Goal: Information Seeking & Learning: Check status

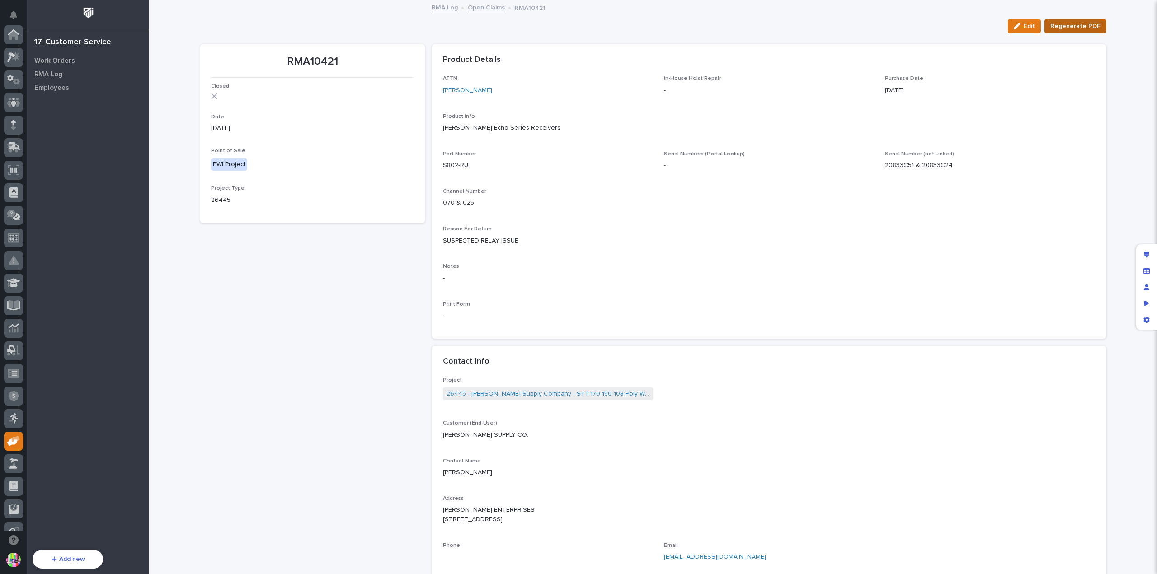
drag, startPoint x: 1078, startPoint y: 27, endPoint x: 1027, endPoint y: 47, distance: 55.5
click at [1078, 28] on span "Regenerate PDF" at bounding box center [1075, 26] width 50 height 11
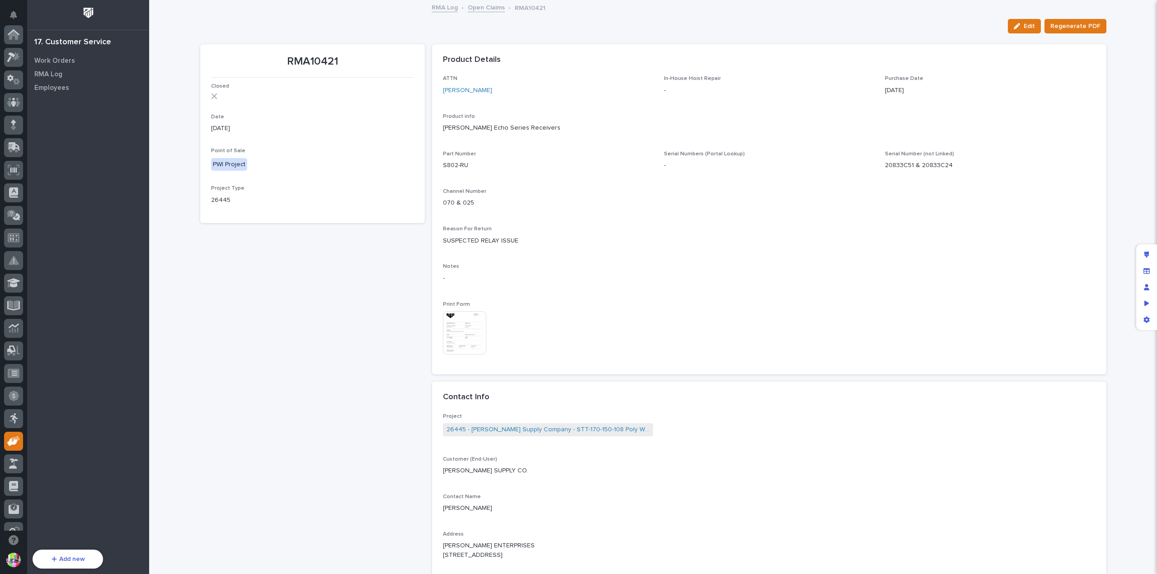
click at [455, 332] on img at bounding box center [464, 332] width 43 height 43
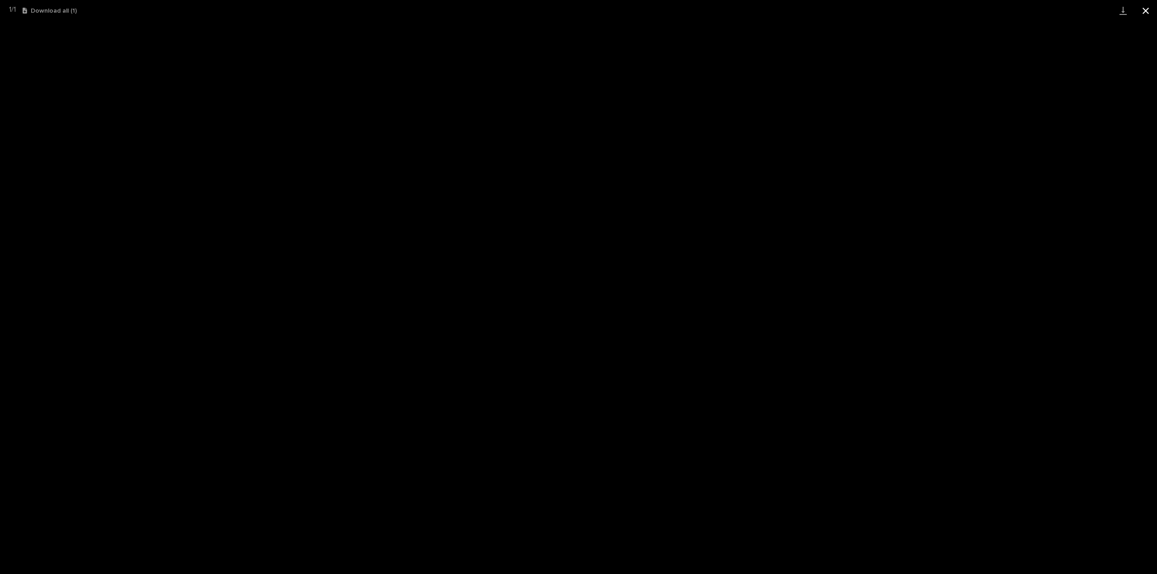
click at [1145, 12] on button "Close gallery" at bounding box center [1145, 10] width 23 height 21
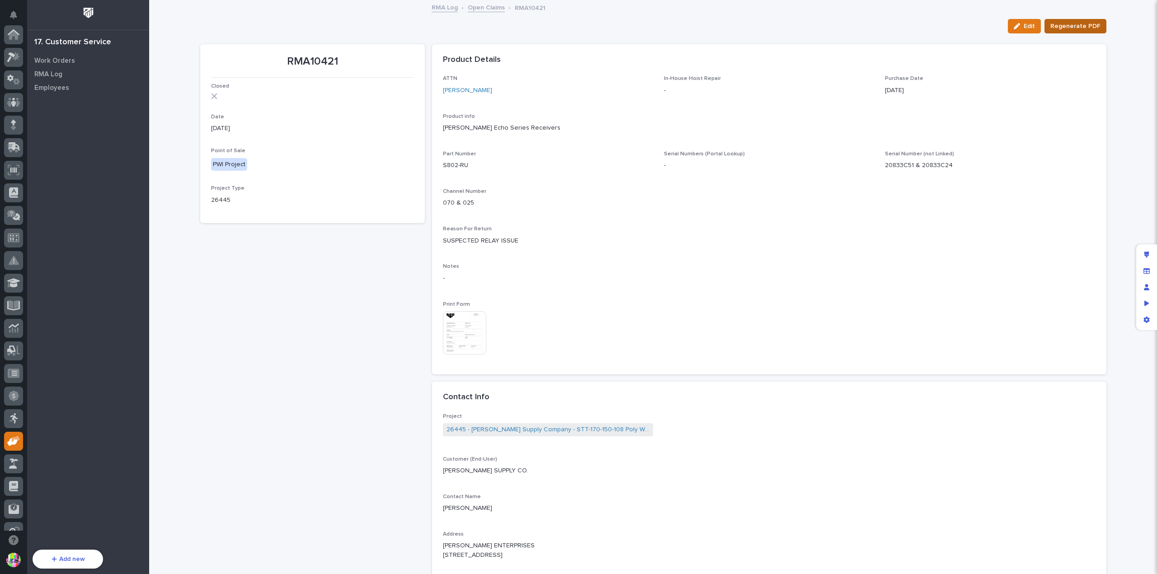
click at [1067, 27] on span "Regenerate PDF" at bounding box center [1075, 26] width 50 height 11
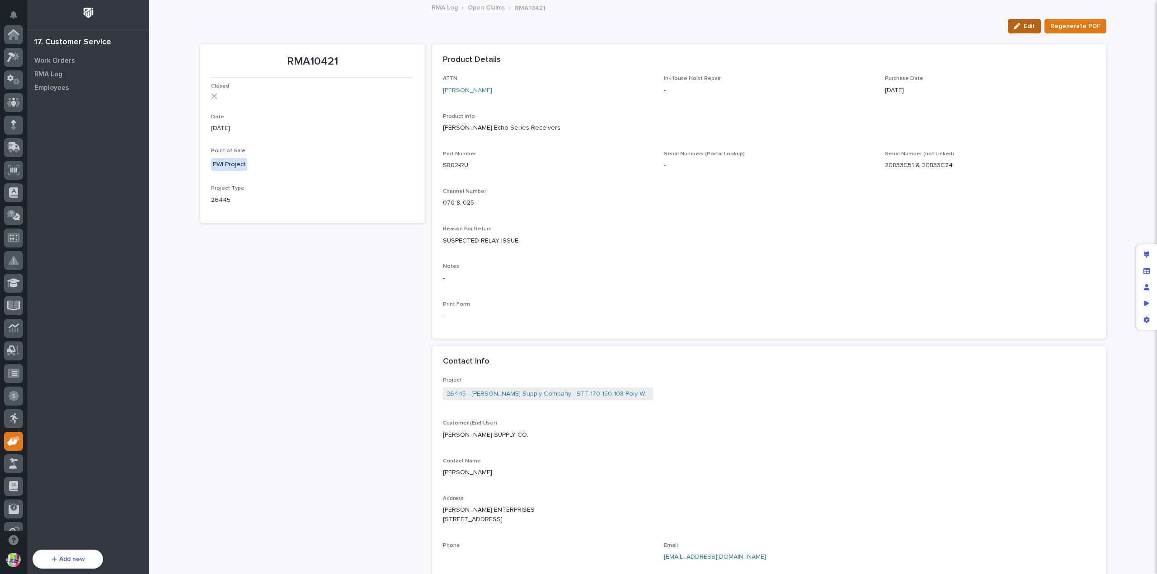
click at [1025, 28] on span "Edit" at bounding box center [1028, 26] width 11 height 8
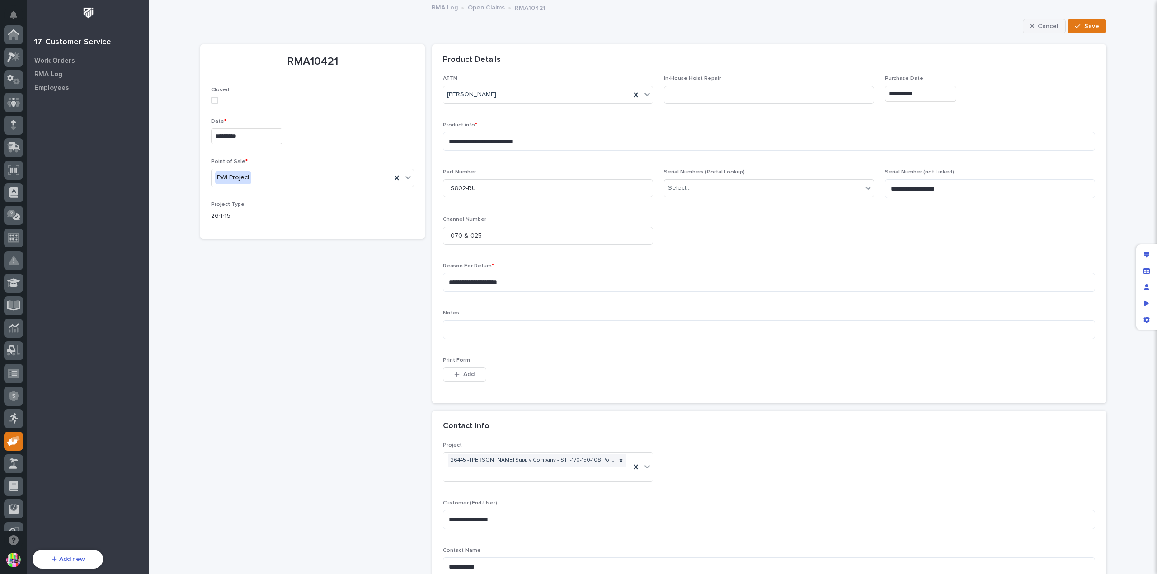
click at [1045, 19] on button "Cancel" at bounding box center [1044, 26] width 43 height 14
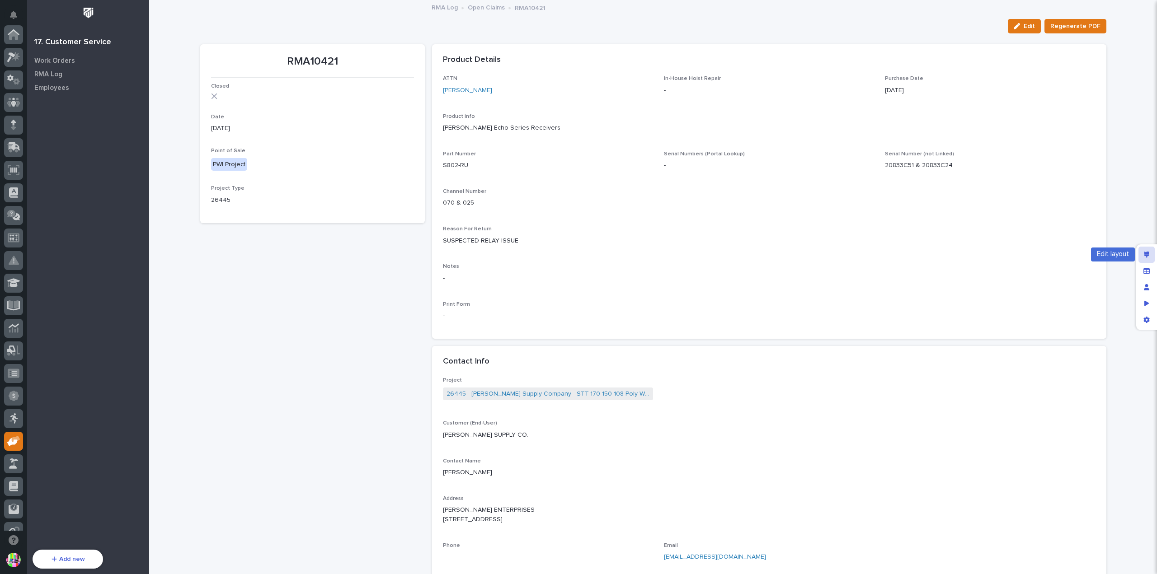
click at [1145, 257] on icon "Edit layout" at bounding box center [1146, 255] width 5 height 6
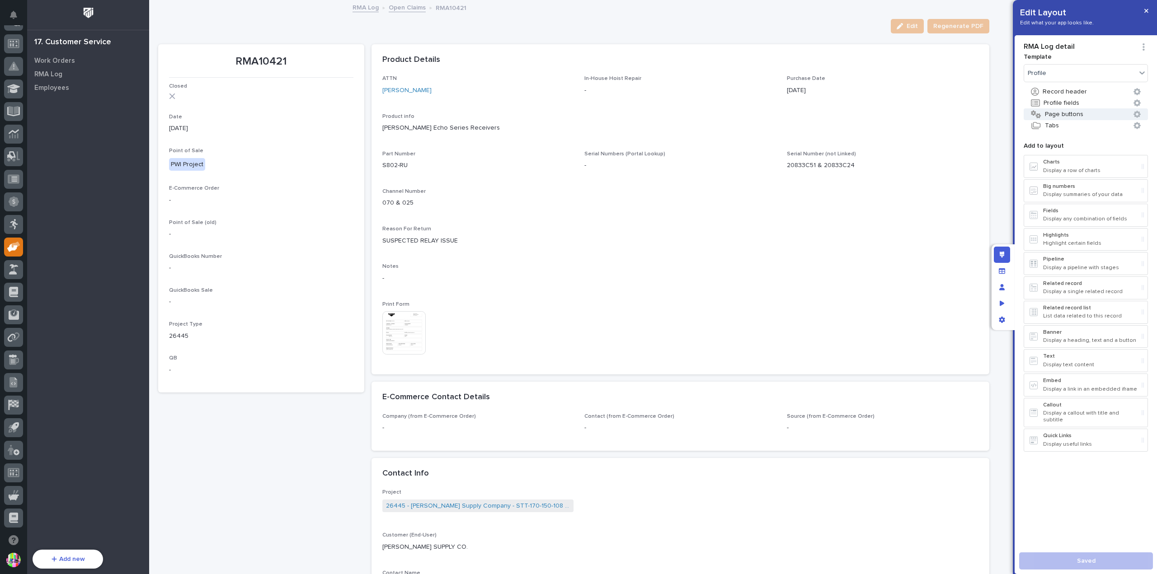
click at [1067, 117] on button "Page buttons" at bounding box center [1085, 114] width 124 height 12
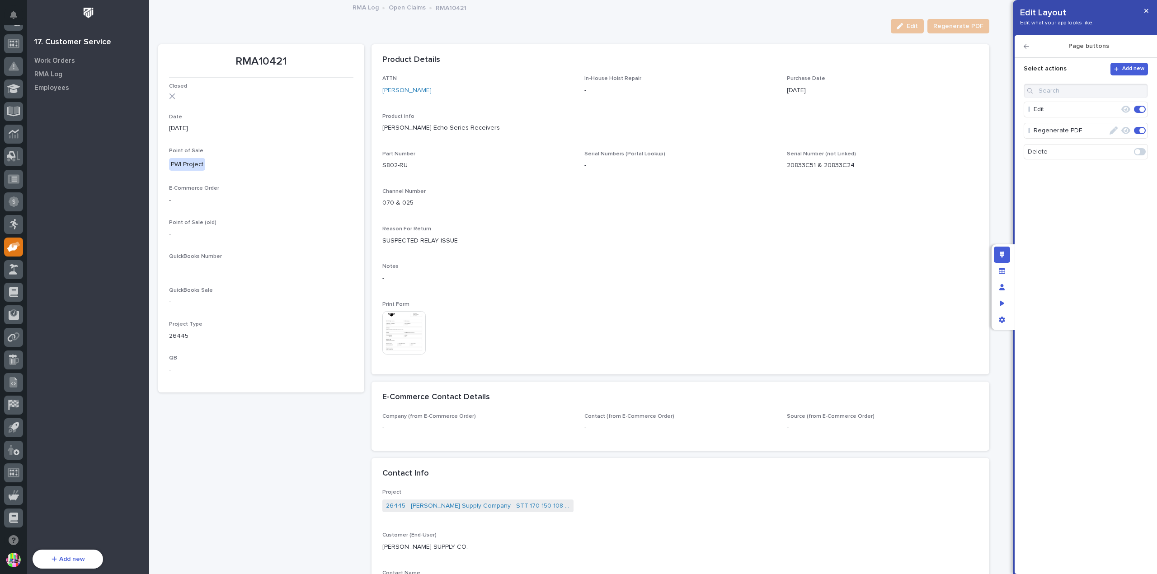
click at [1124, 130] on icon "button" at bounding box center [1125, 131] width 9 height 8
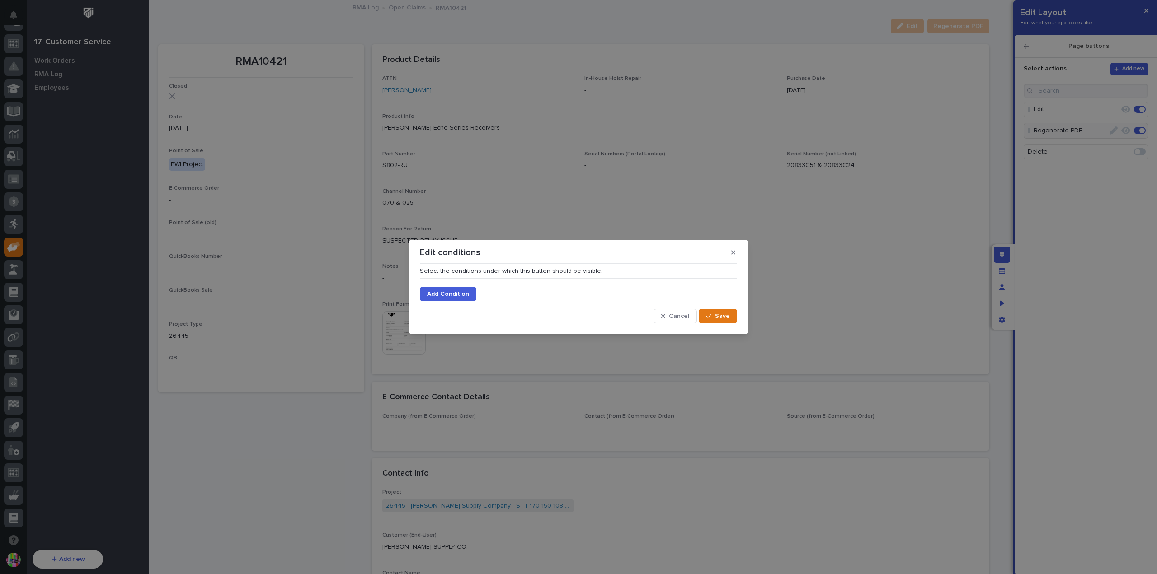
click at [442, 297] on span "Add Condition" at bounding box center [448, 294] width 42 height 8
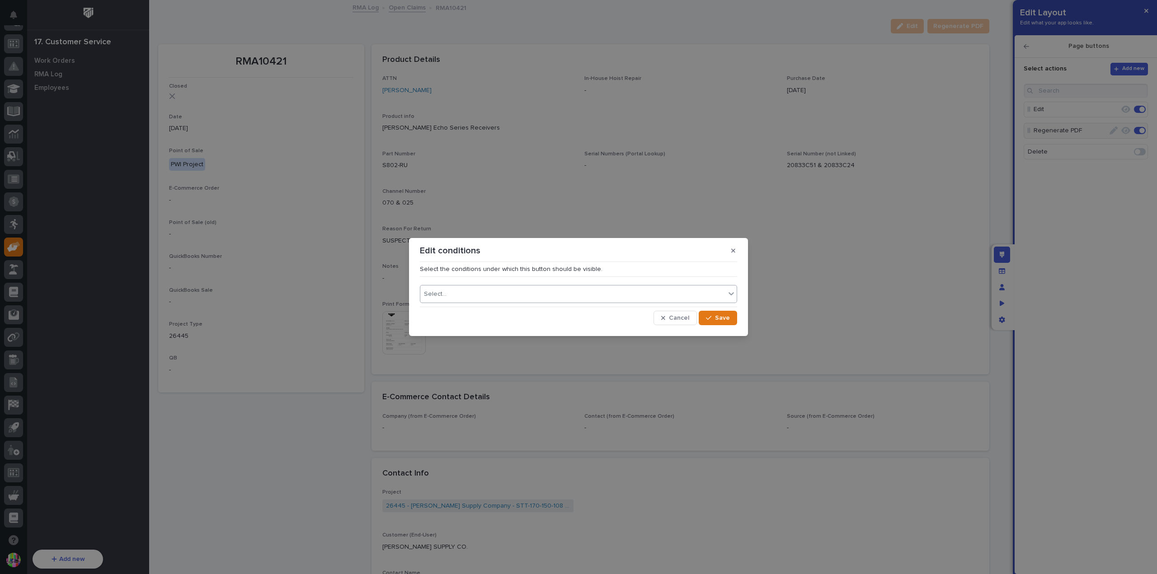
click at [481, 291] on div "Select..." at bounding box center [572, 294] width 305 height 13
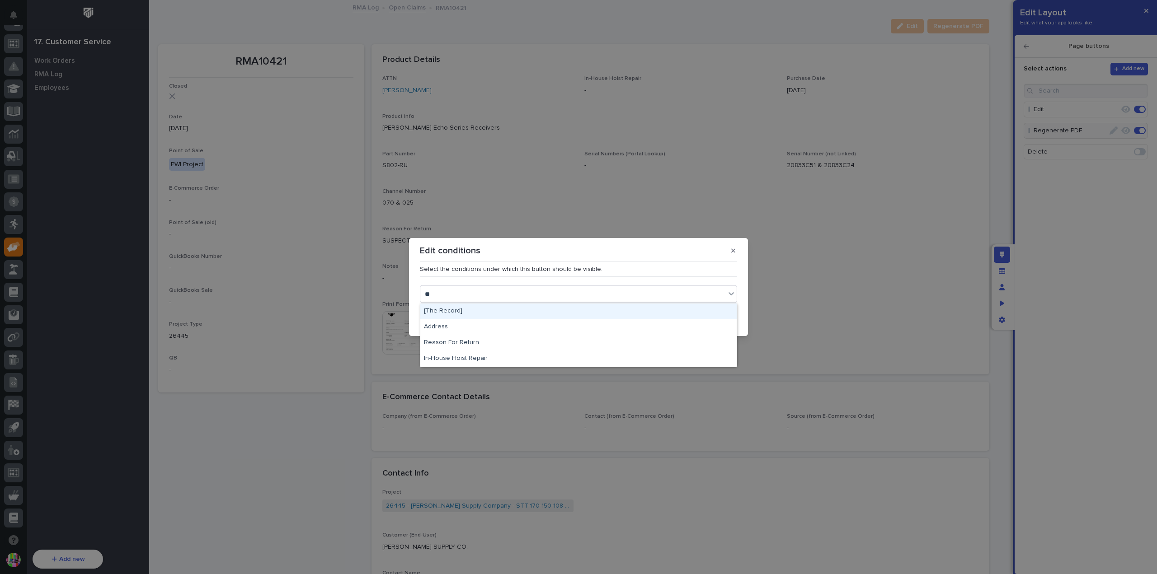
type input "*"
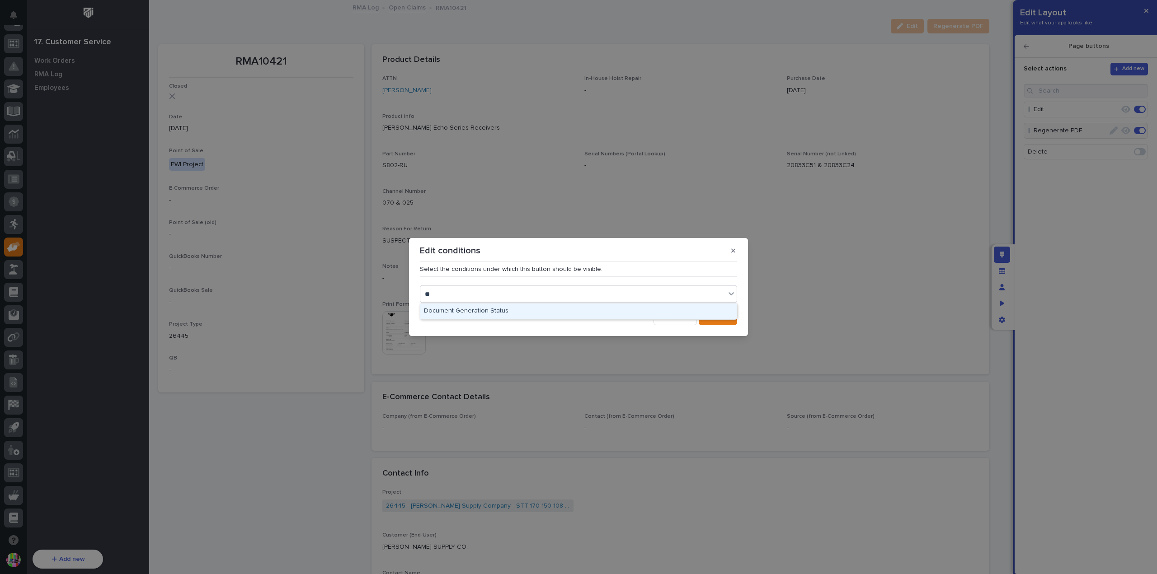
type input "***"
click at [540, 305] on div "Document Generation Status" at bounding box center [578, 312] width 316 height 16
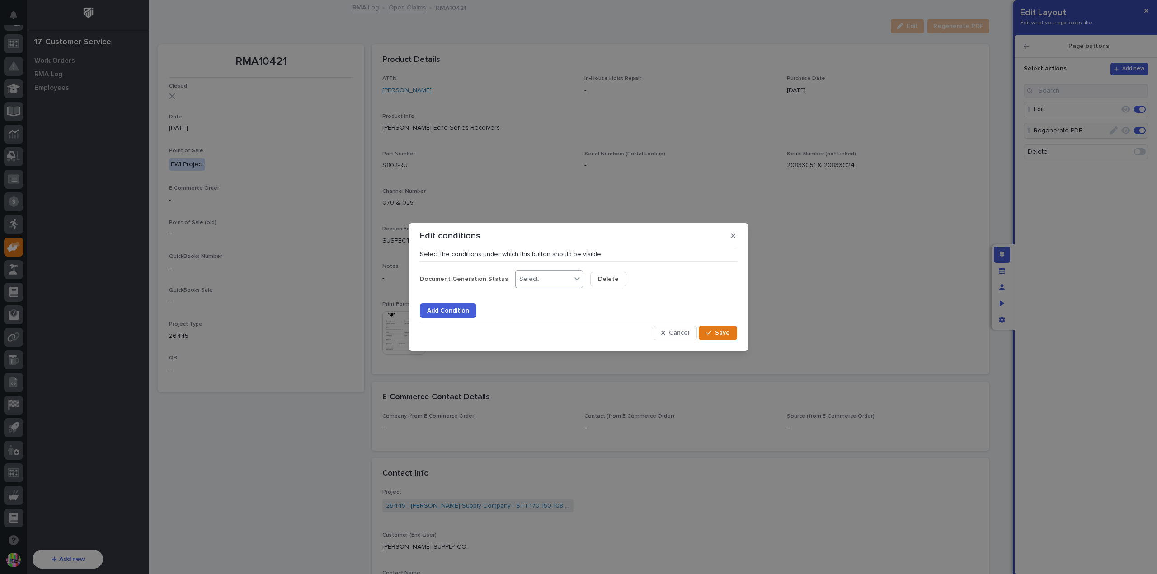
click at [554, 281] on div "Select..." at bounding box center [544, 279] width 56 height 13
click at [540, 310] on div "is not" at bounding box center [542, 313] width 67 height 16
click at [603, 282] on div "Select..." at bounding box center [605, 280] width 23 height 8
click at [545, 282] on div "is not" at bounding box center [538, 279] width 45 height 13
click at [543, 370] on div "is none of" at bounding box center [542, 376] width 67 height 16
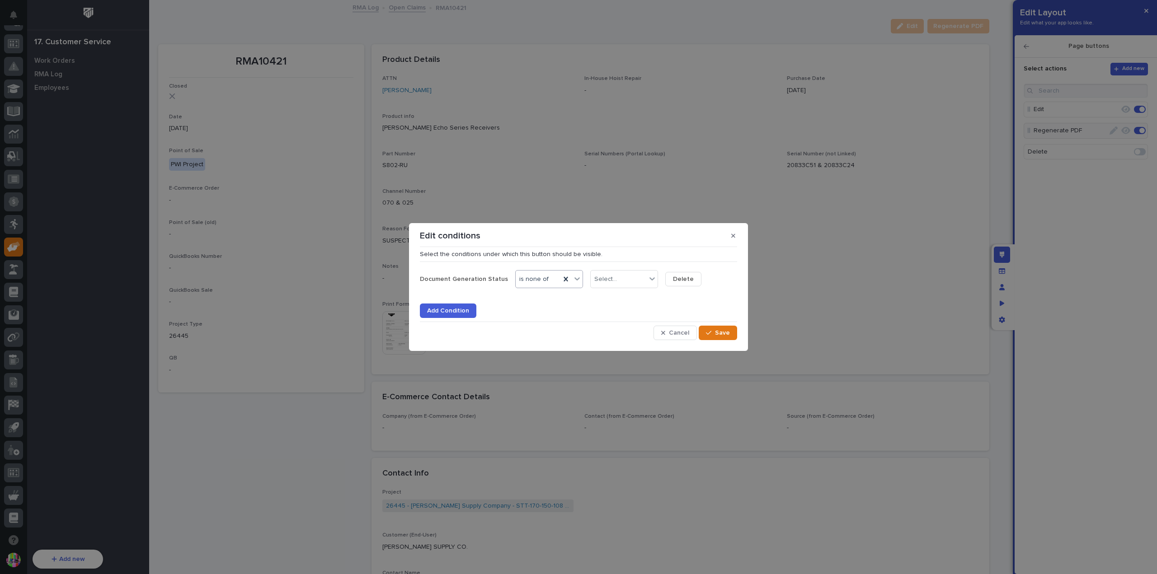
click at [620, 270] on div "Document Generation Status option is none of, selected. 0 results available. Se…" at bounding box center [578, 292] width 317 height 52
click at [619, 278] on div "Select..." at bounding box center [619, 279] width 56 height 13
click at [612, 297] on div "todo" at bounding box center [617, 297] width 67 height 16
click at [623, 280] on div "todo" at bounding box center [613, 279] width 45 height 13
click at [617, 299] on div "processing" at bounding box center [617, 297] width 67 height 16
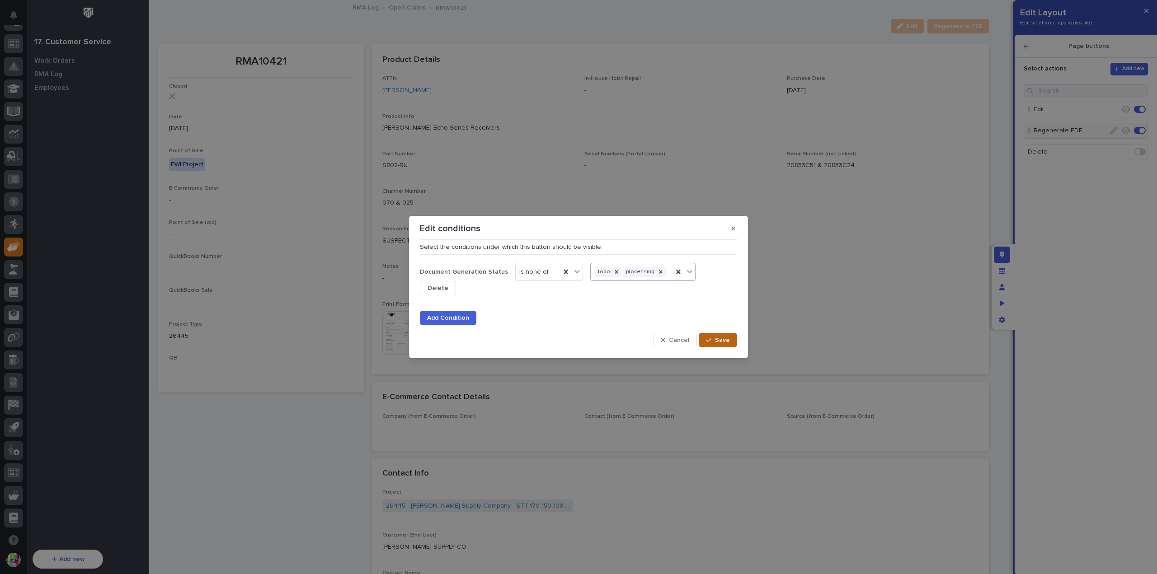
click at [718, 336] on span "Save" at bounding box center [722, 340] width 15 height 8
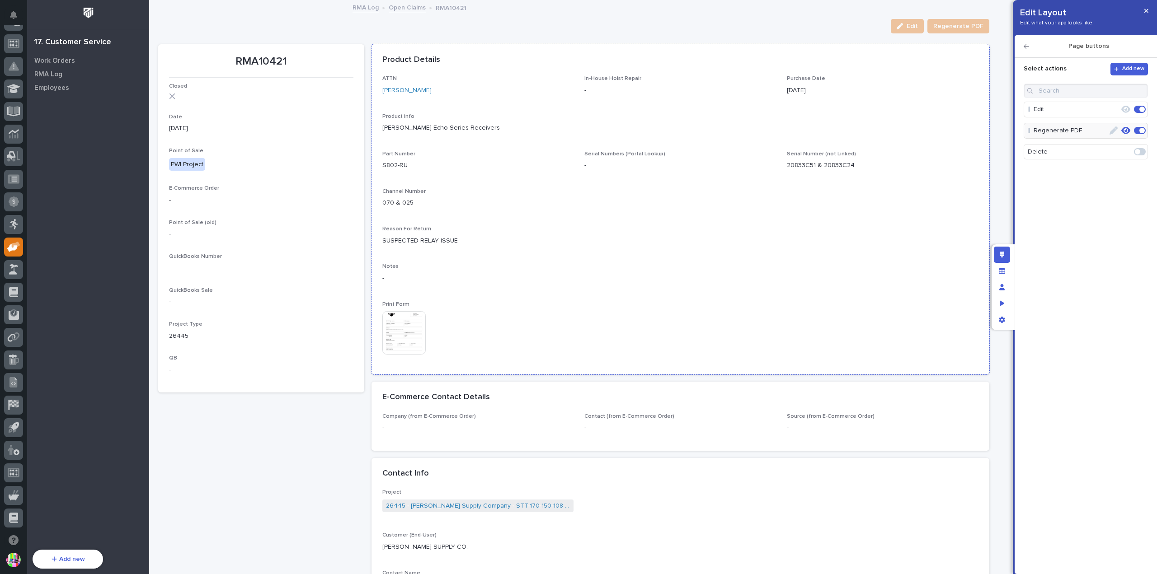
click at [400, 326] on img at bounding box center [403, 332] width 43 height 43
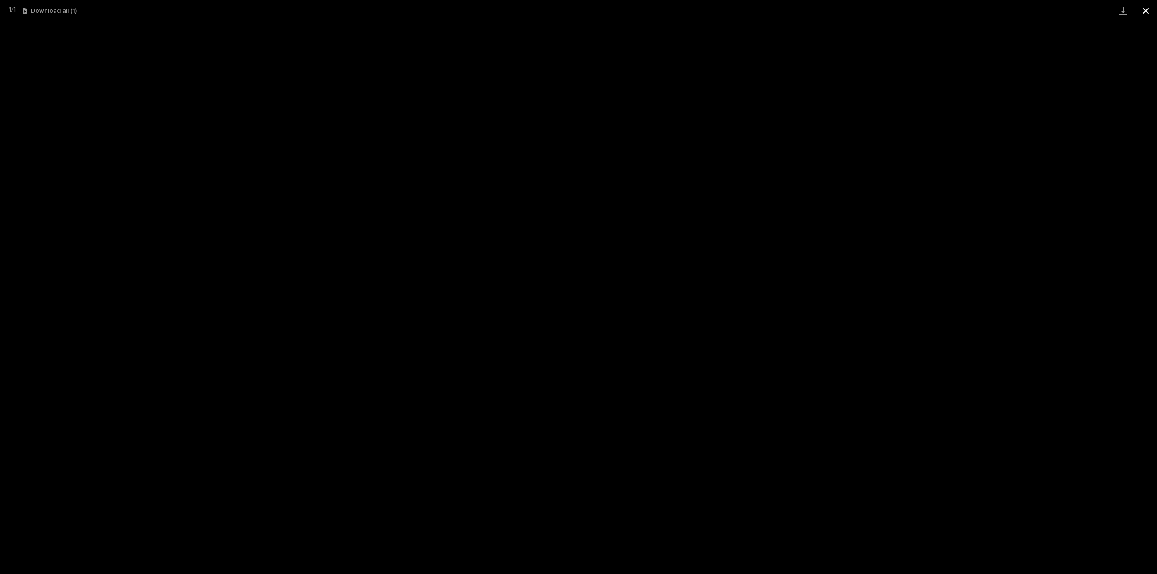
click at [1140, 11] on button "Close gallery" at bounding box center [1145, 10] width 23 height 21
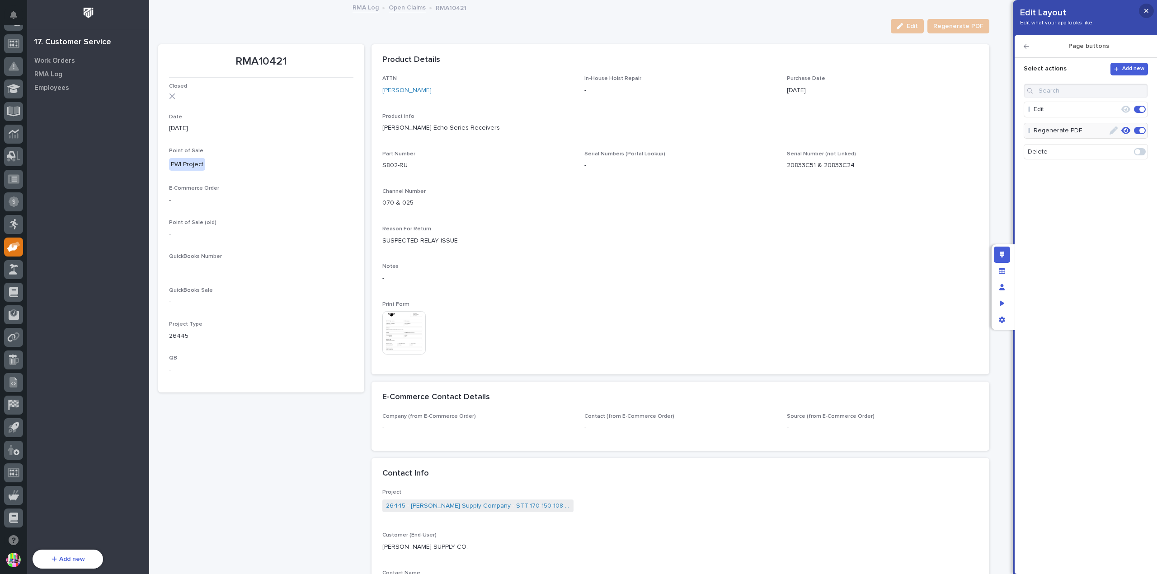
click at [1142, 11] on button "button" at bounding box center [1146, 11] width 15 height 14
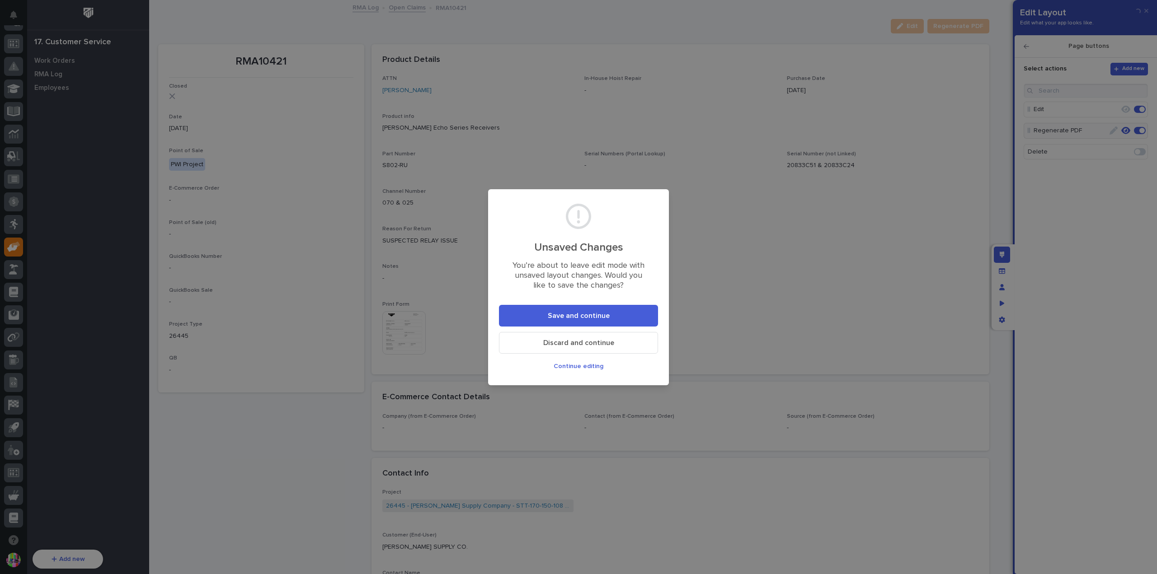
click at [561, 319] on span "Save and continue" at bounding box center [579, 315] width 62 height 9
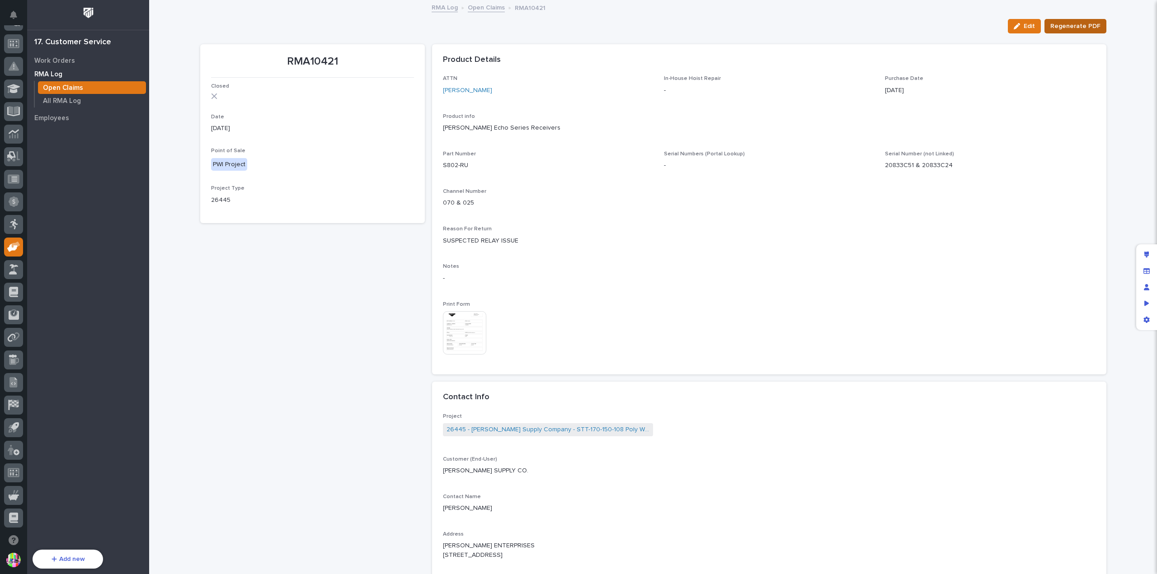
click at [1070, 24] on span "Regenerate PDF" at bounding box center [1075, 26] width 50 height 11
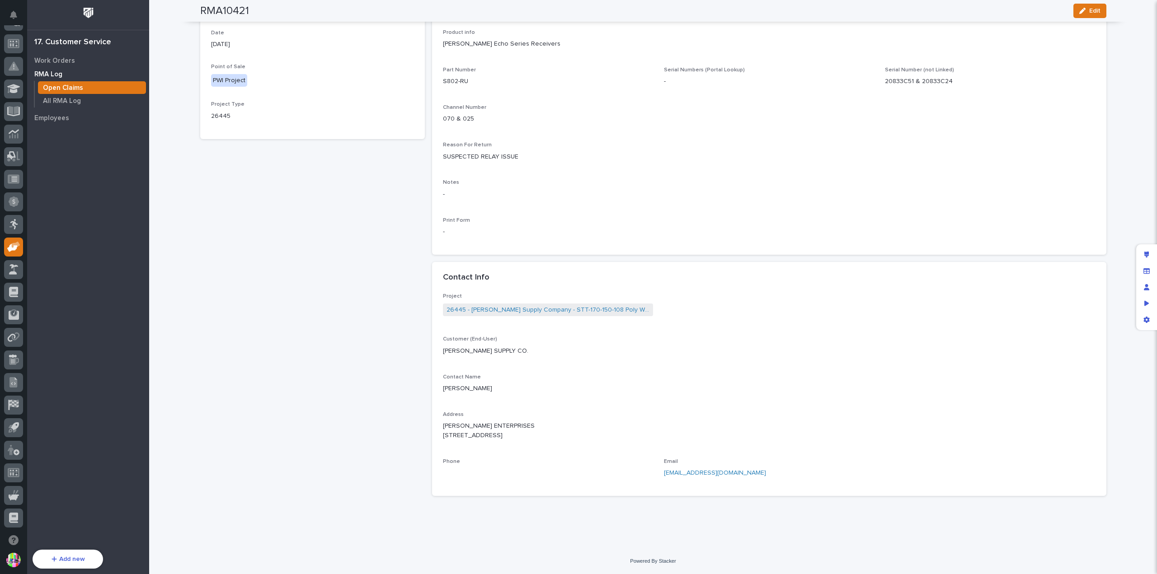
scroll to position [0, 0]
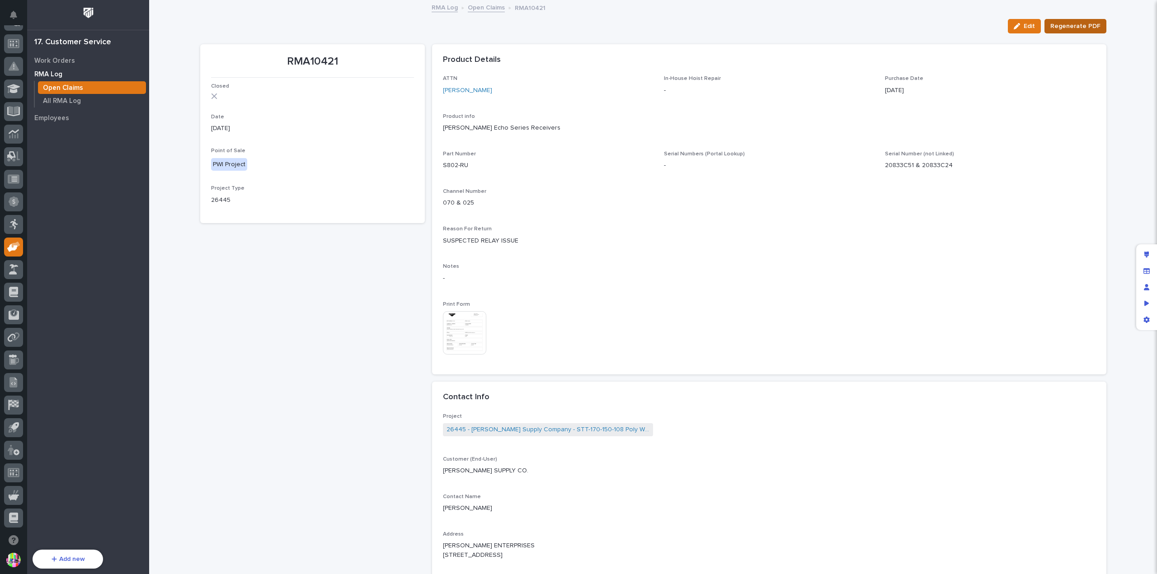
click at [1068, 22] on span "Regenerate PDF" at bounding box center [1075, 26] width 50 height 11
click at [465, 329] on img at bounding box center [464, 332] width 43 height 43
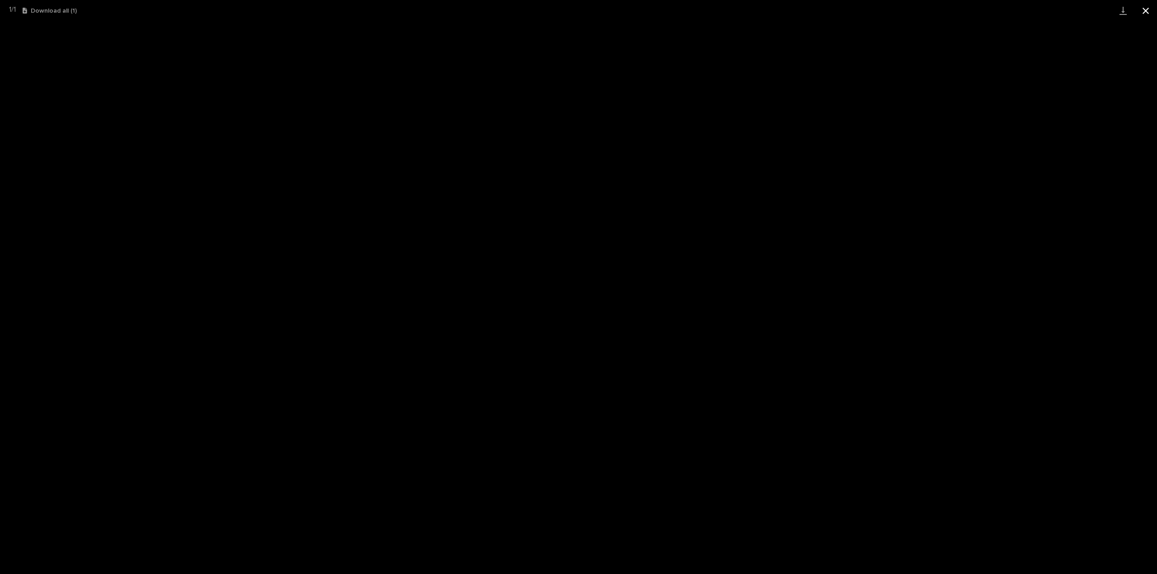
click at [1153, 8] on button "Close gallery" at bounding box center [1145, 10] width 23 height 21
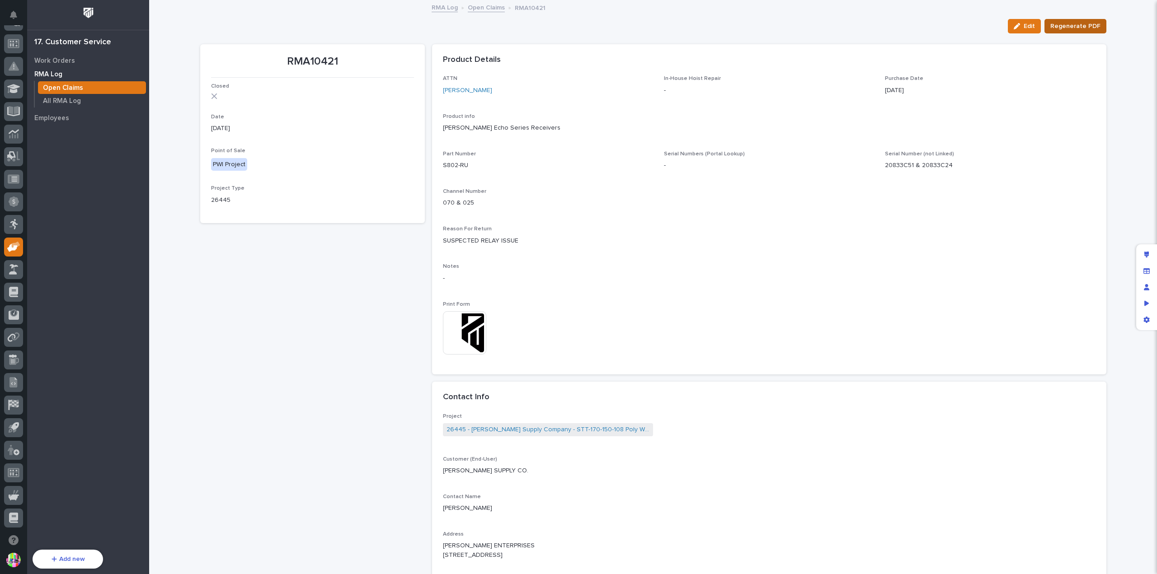
click at [1062, 28] on span "Regenerate PDF" at bounding box center [1075, 26] width 50 height 11
click at [467, 322] on img at bounding box center [464, 332] width 43 height 43
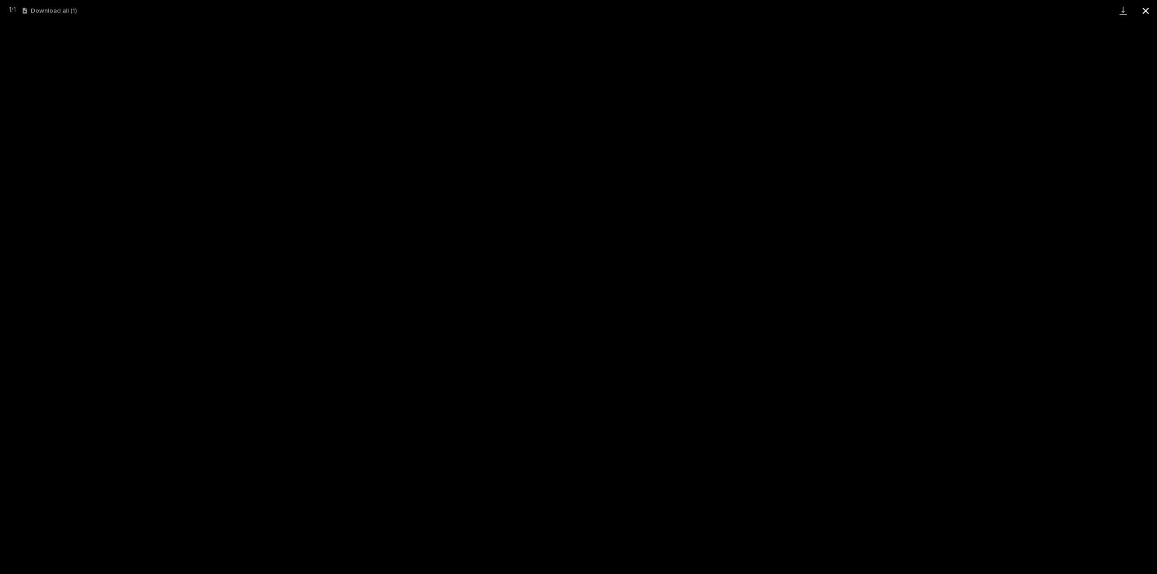
click at [1140, 10] on button "Close gallery" at bounding box center [1145, 10] width 23 height 21
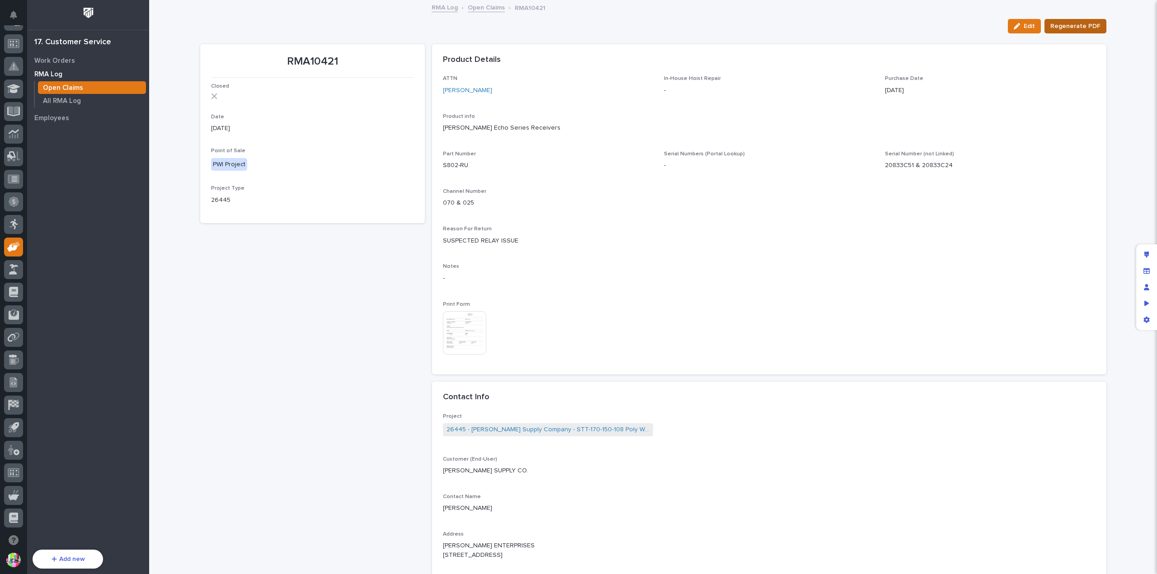
click at [1073, 25] on span "Regenerate PDF" at bounding box center [1075, 26] width 50 height 11
click at [466, 326] on img at bounding box center [464, 332] width 43 height 43
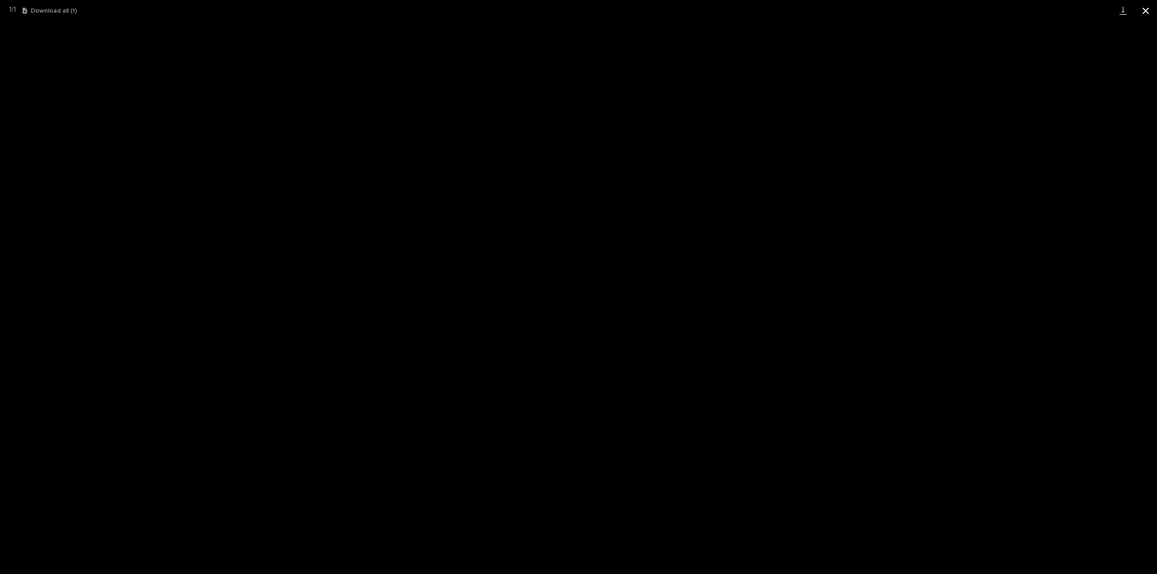
click at [1143, 12] on button "Close gallery" at bounding box center [1145, 10] width 23 height 21
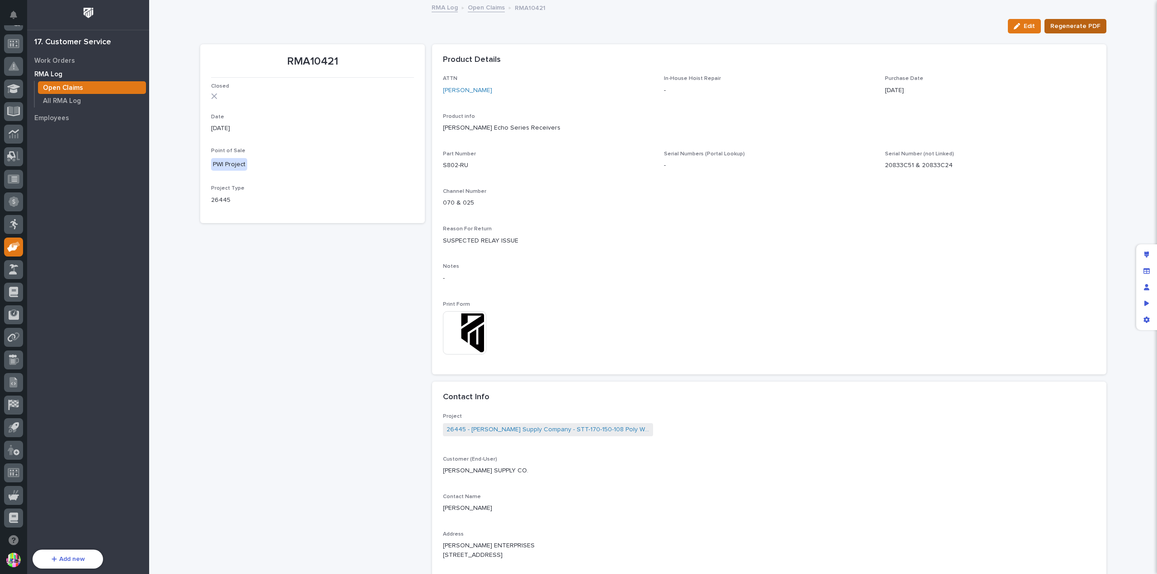
click at [1084, 26] on span "Regenerate PDF" at bounding box center [1075, 26] width 50 height 11
click at [478, 320] on img at bounding box center [464, 332] width 43 height 43
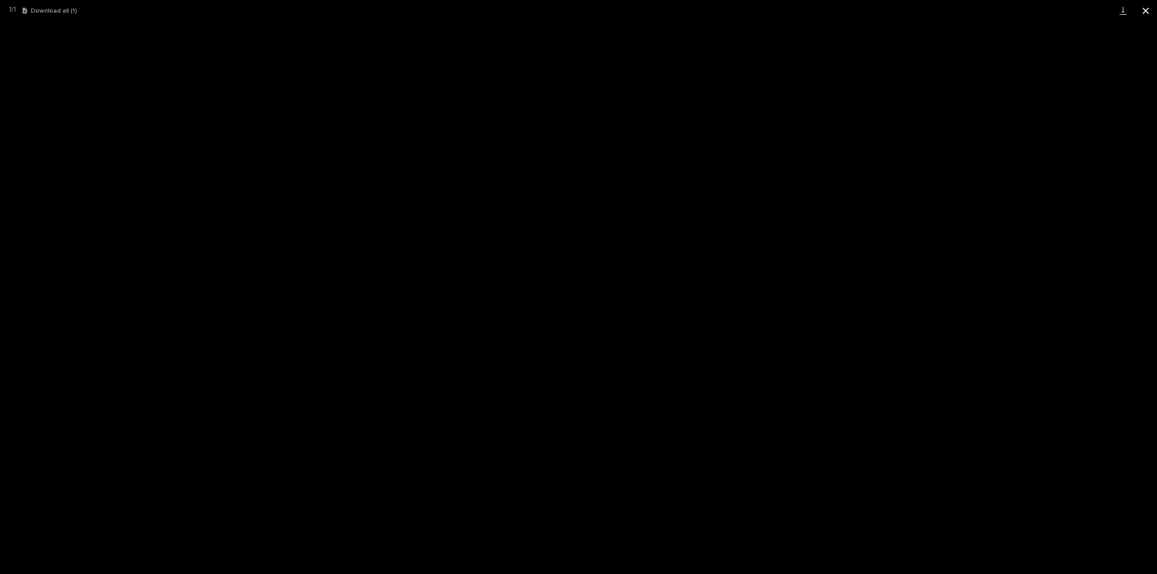
click at [1143, 11] on button "Close gallery" at bounding box center [1145, 10] width 23 height 21
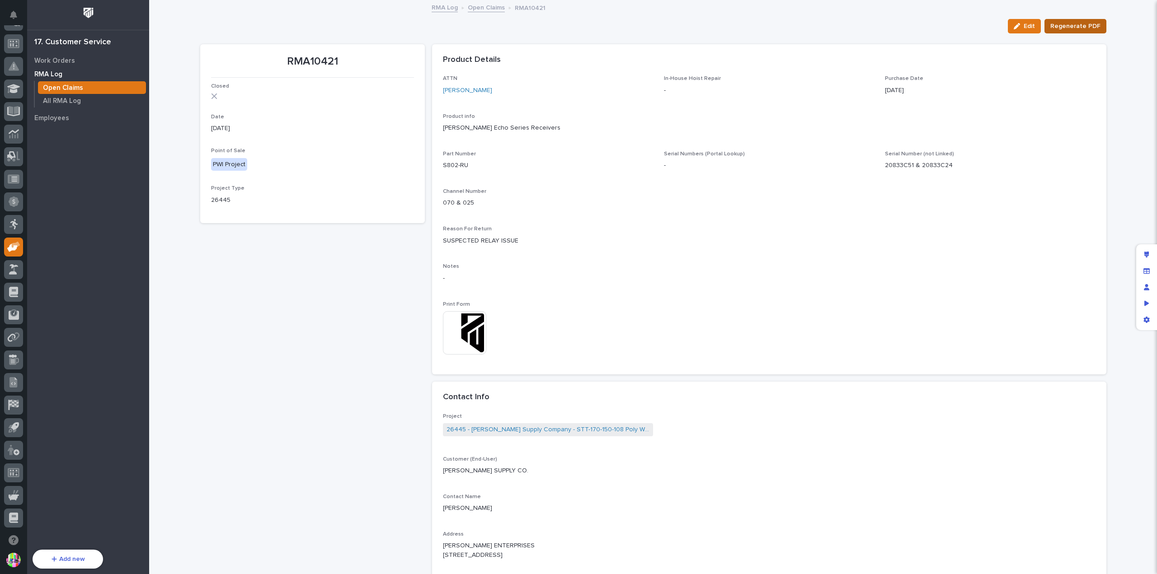
click at [1066, 28] on span "Regenerate PDF" at bounding box center [1075, 26] width 50 height 11
click at [456, 326] on img at bounding box center [464, 332] width 43 height 43
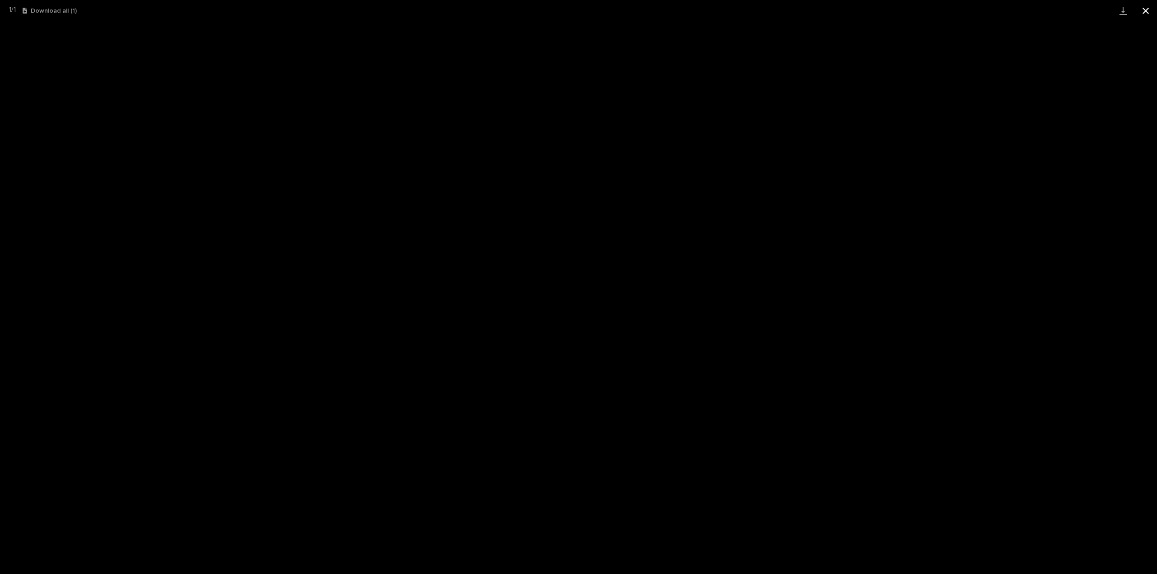
drag, startPoint x: 1150, startPoint y: 14, endPoint x: 1136, endPoint y: 17, distance: 13.9
click at [1150, 14] on button "Close gallery" at bounding box center [1145, 10] width 23 height 21
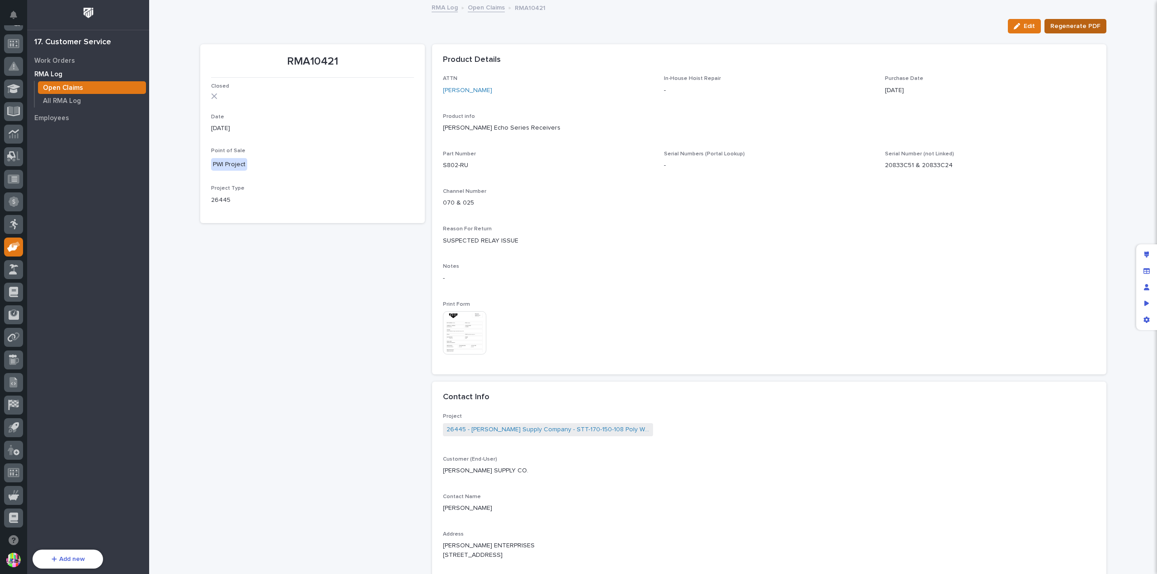
click at [1065, 22] on span "Regenerate PDF" at bounding box center [1075, 26] width 50 height 11
click at [468, 325] on img at bounding box center [464, 332] width 43 height 43
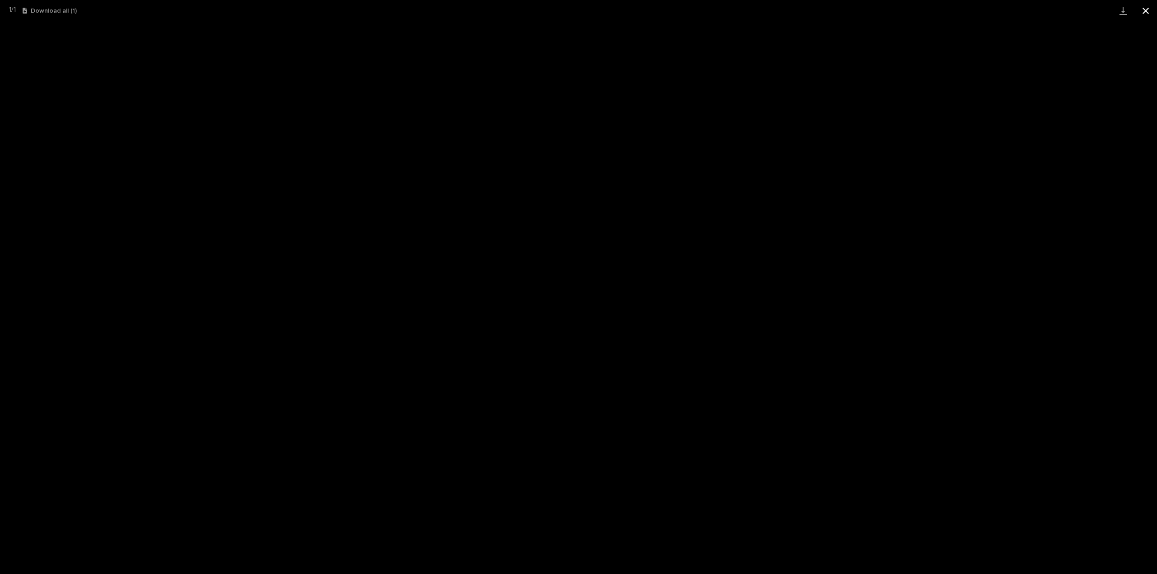
click at [1147, 14] on button "Close gallery" at bounding box center [1145, 10] width 23 height 21
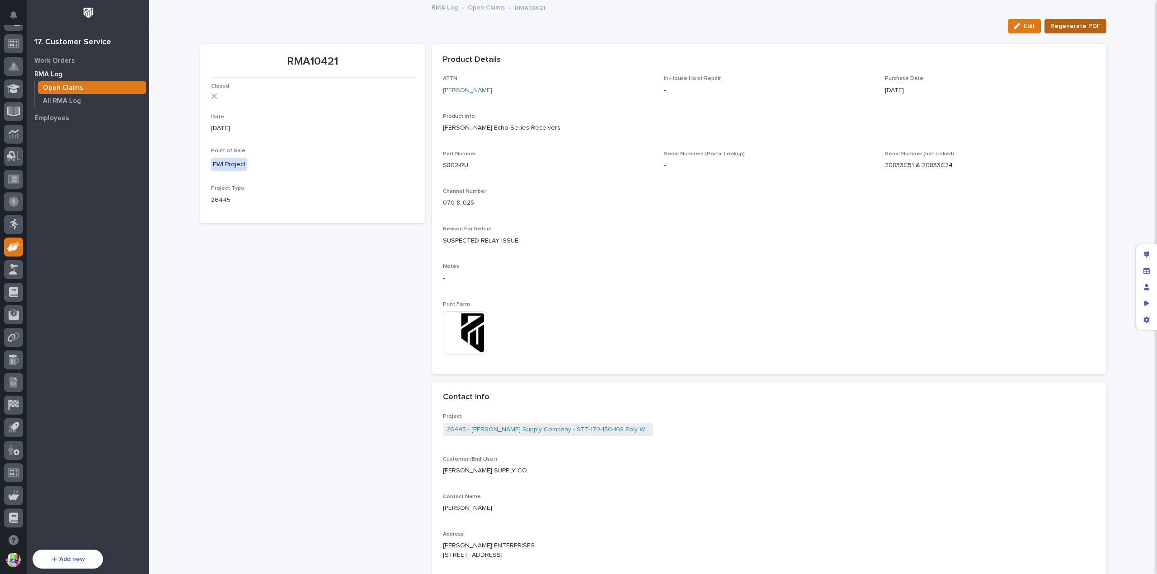
click at [1078, 26] on span "Regenerate PDF" at bounding box center [1075, 26] width 50 height 11
click at [469, 312] on img at bounding box center [464, 332] width 43 height 43
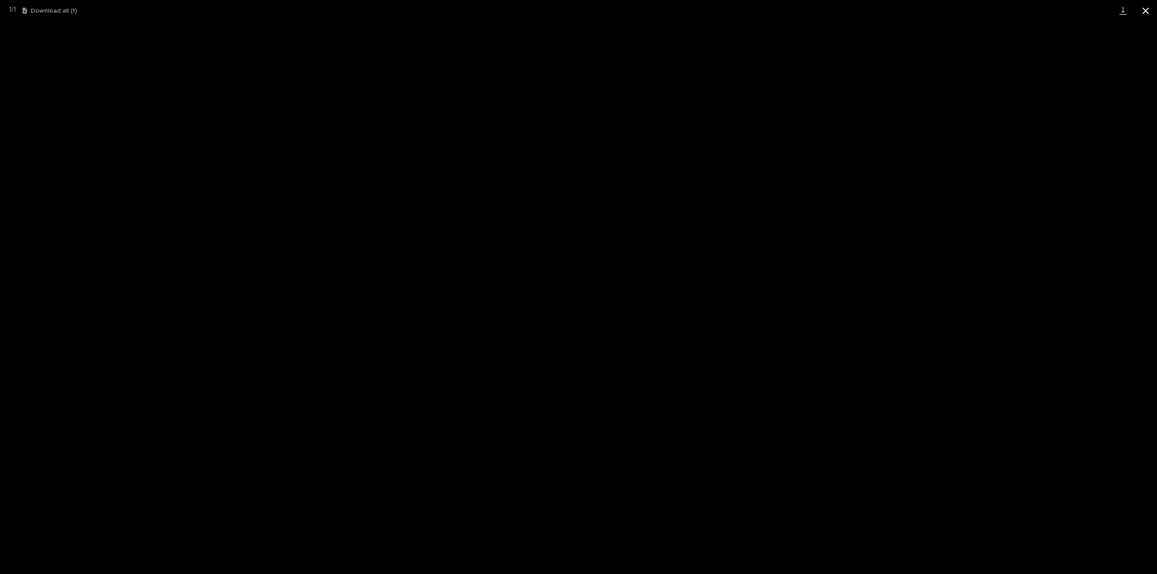
click at [1149, 15] on button "Close gallery" at bounding box center [1145, 10] width 23 height 21
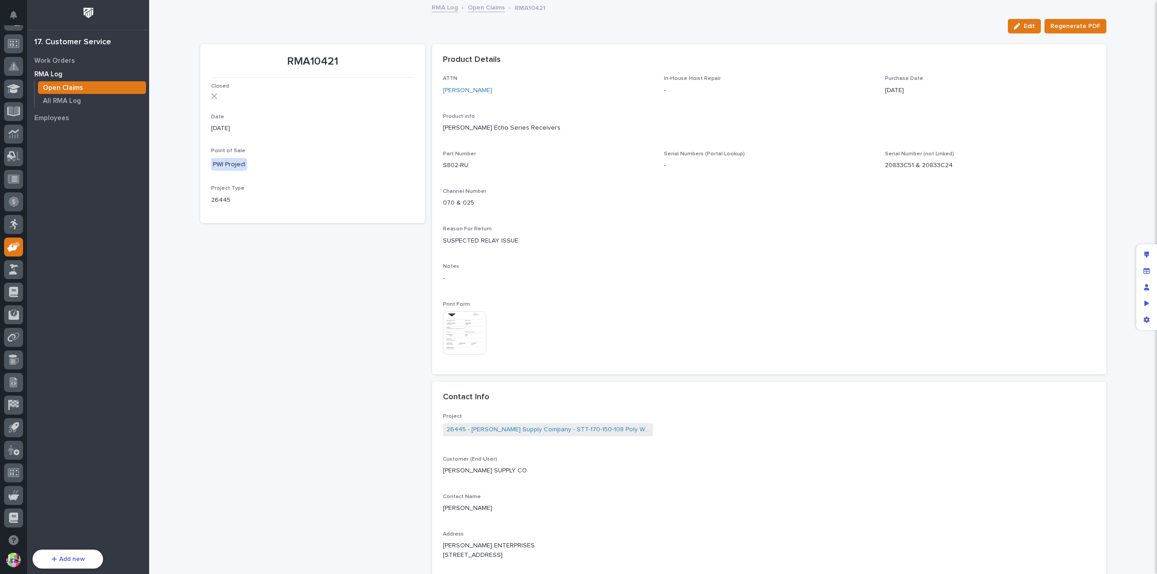
click at [443, 331] on img at bounding box center [464, 332] width 43 height 43
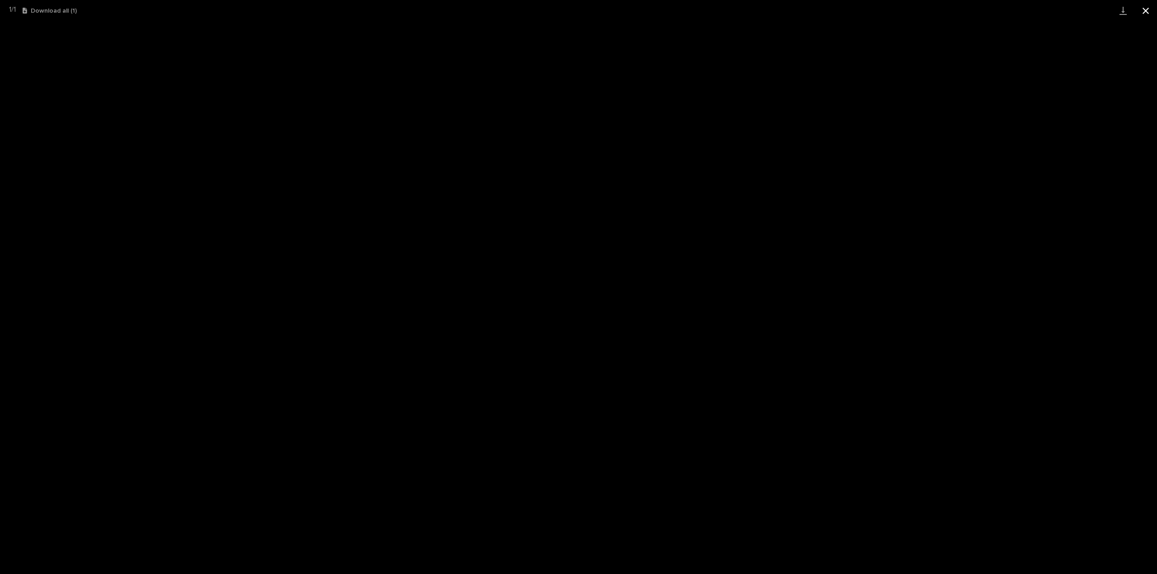
click at [1145, 11] on button "Close gallery" at bounding box center [1145, 10] width 23 height 21
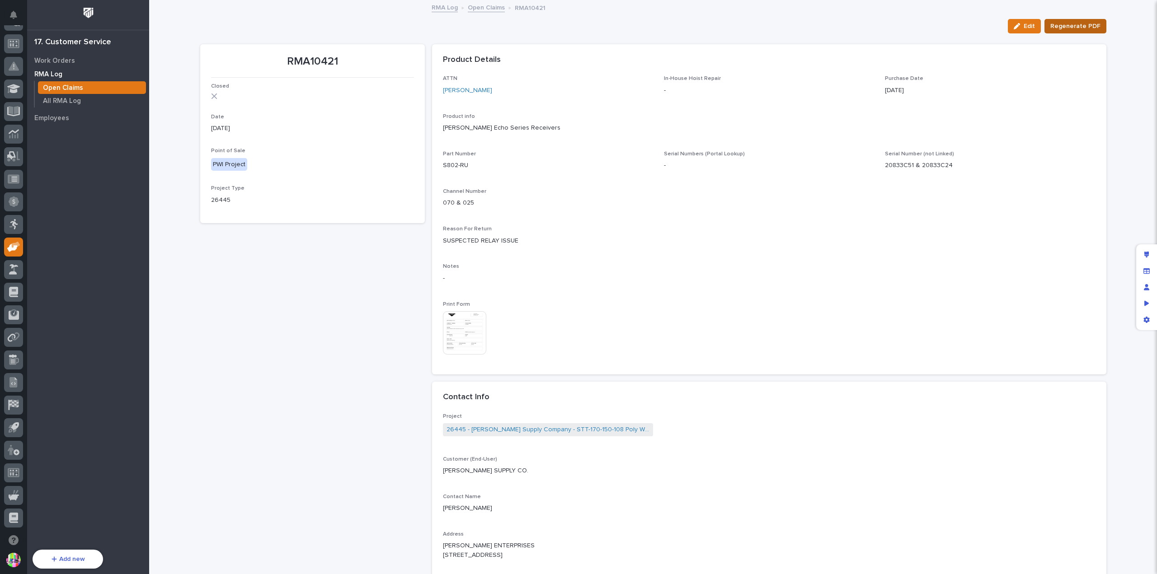
click at [1052, 25] on span "Regenerate PDF" at bounding box center [1075, 26] width 50 height 11
click at [469, 321] on img at bounding box center [464, 332] width 43 height 43
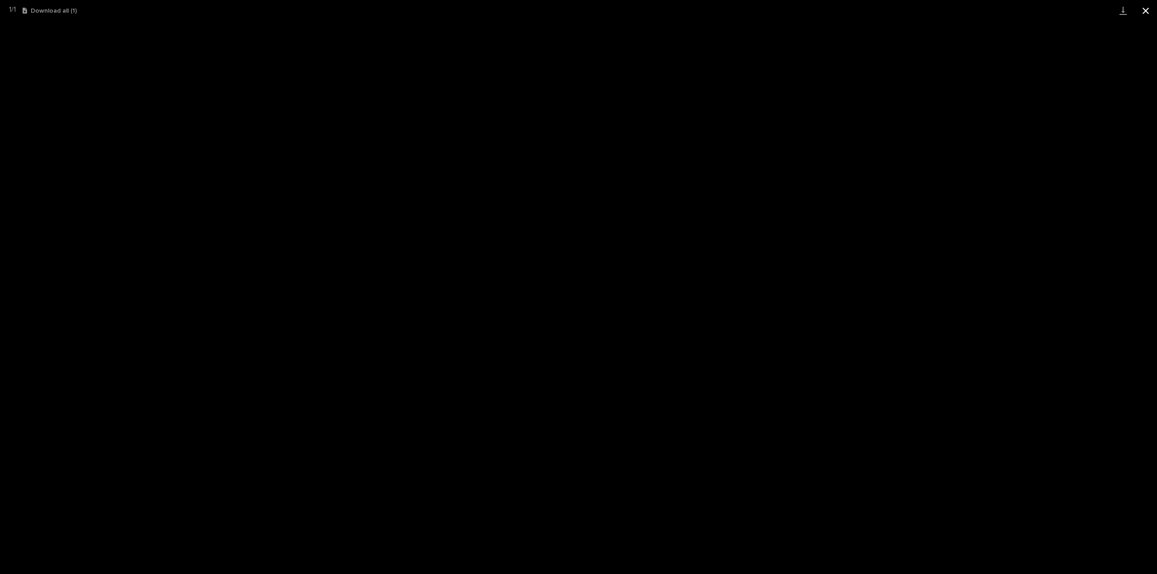
click at [1140, 13] on button "Close gallery" at bounding box center [1145, 10] width 23 height 21
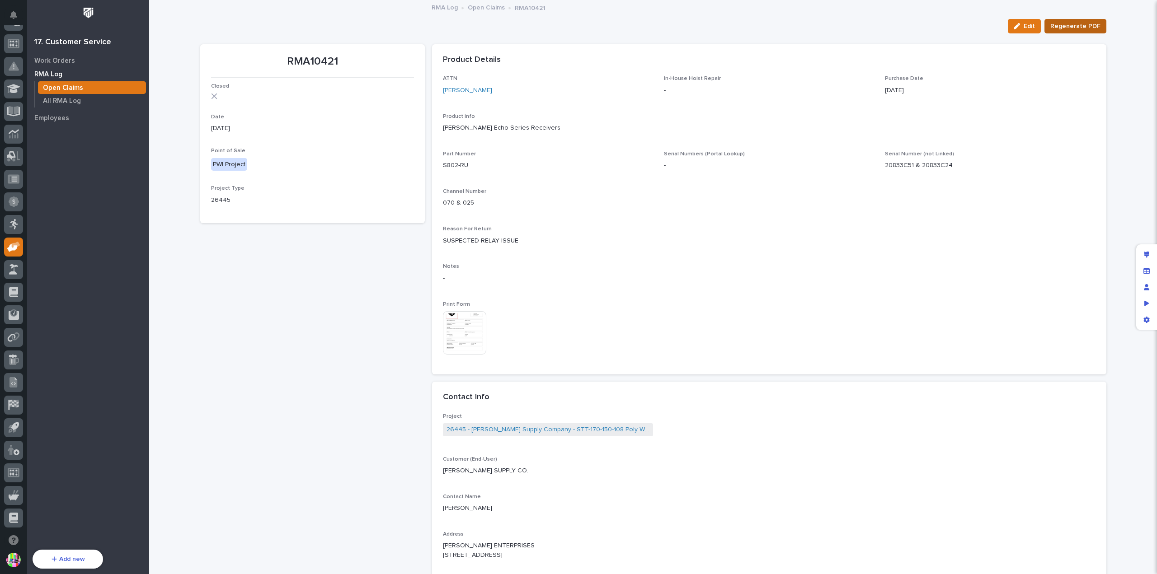
drag, startPoint x: 1064, startPoint y: 26, endPoint x: 1058, endPoint y: 28, distance: 5.7
click at [1064, 26] on span "Regenerate PDF" at bounding box center [1075, 26] width 50 height 11
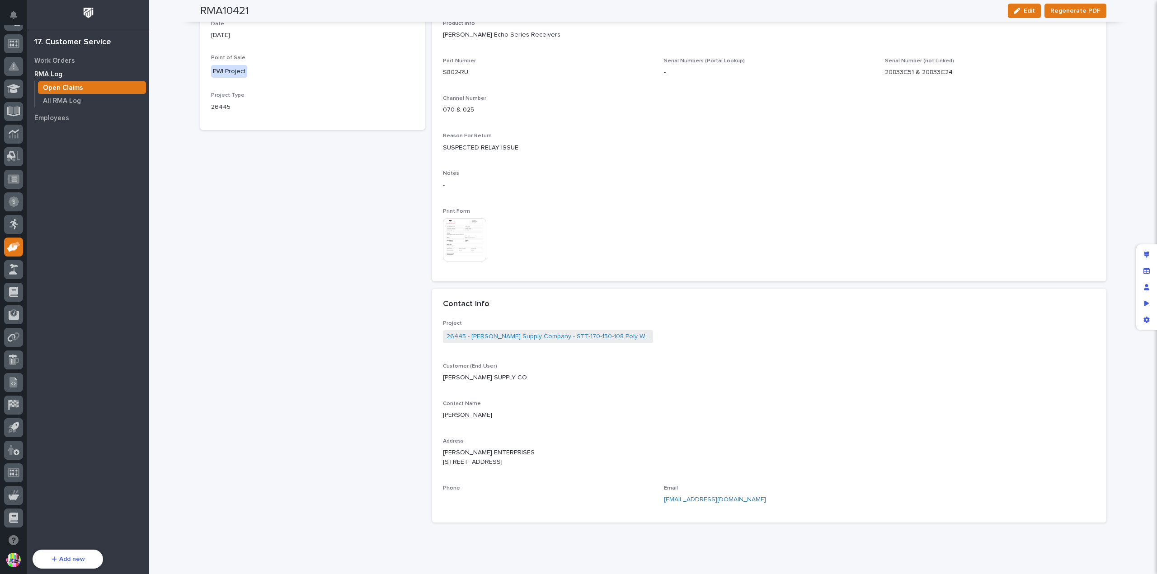
scroll to position [111, 0]
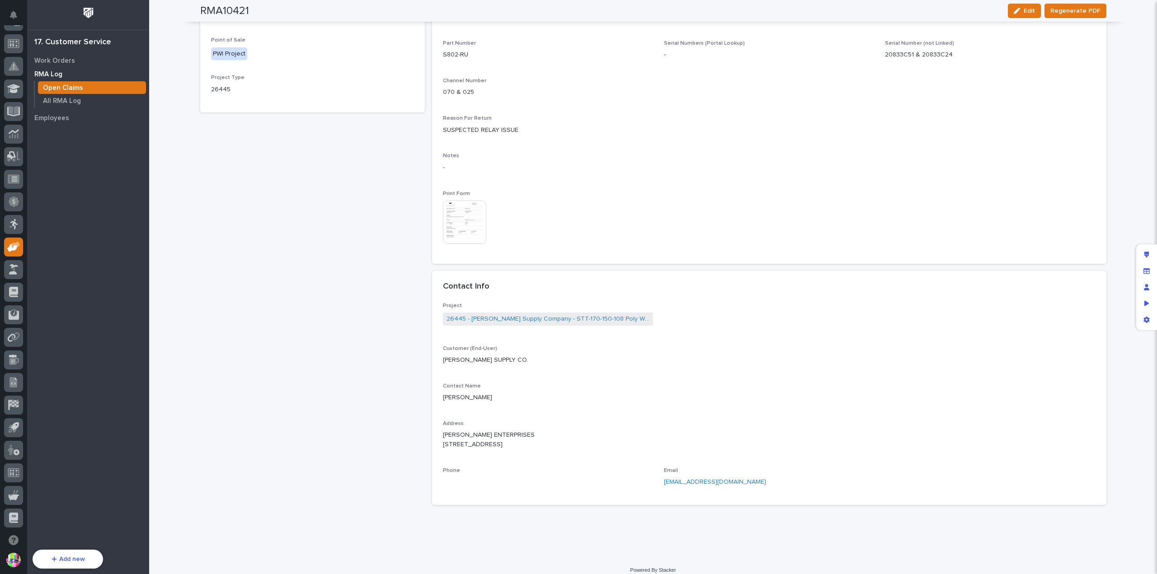
click at [454, 216] on img at bounding box center [464, 222] width 43 height 43
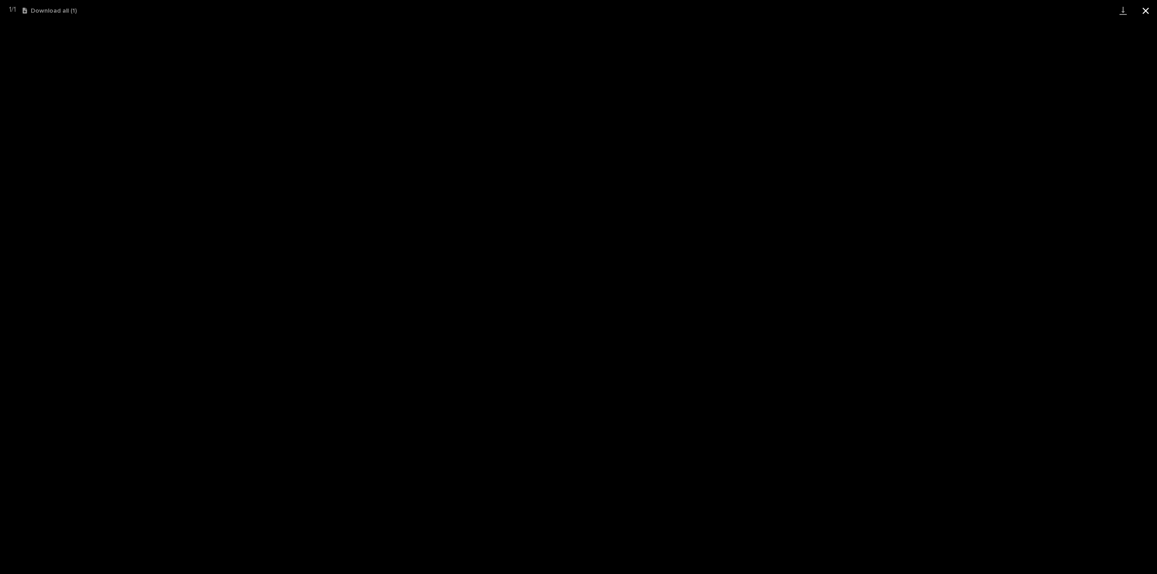
click at [1150, 9] on button "Close gallery" at bounding box center [1145, 10] width 23 height 21
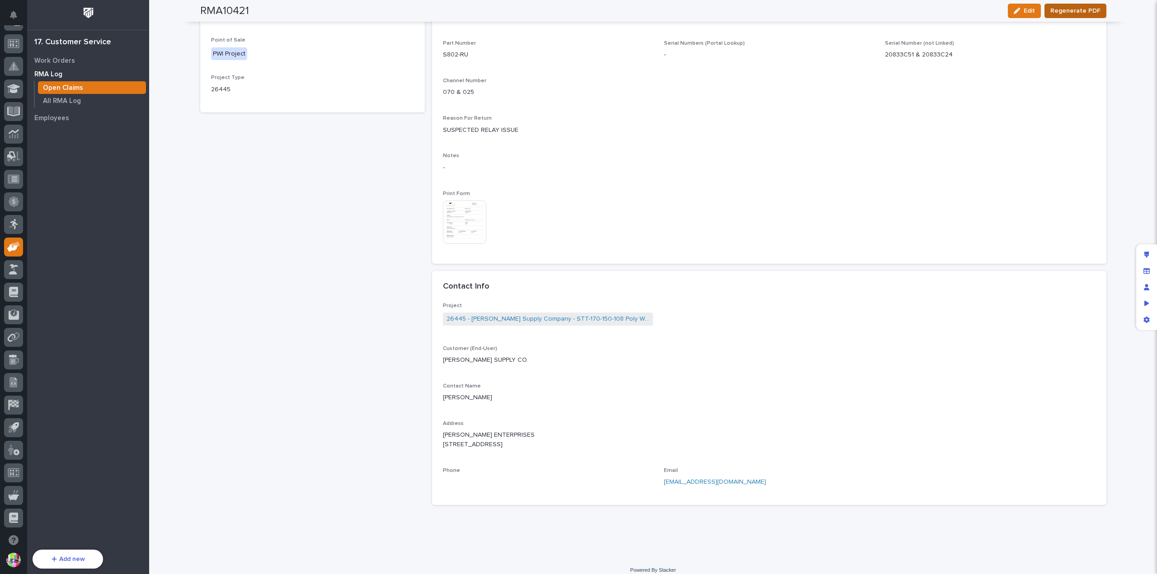
click at [1063, 8] on span "Regenerate PDF" at bounding box center [1075, 10] width 50 height 11
click at [468, 209] on img at bounding box center [464, 222] width 43 height 43
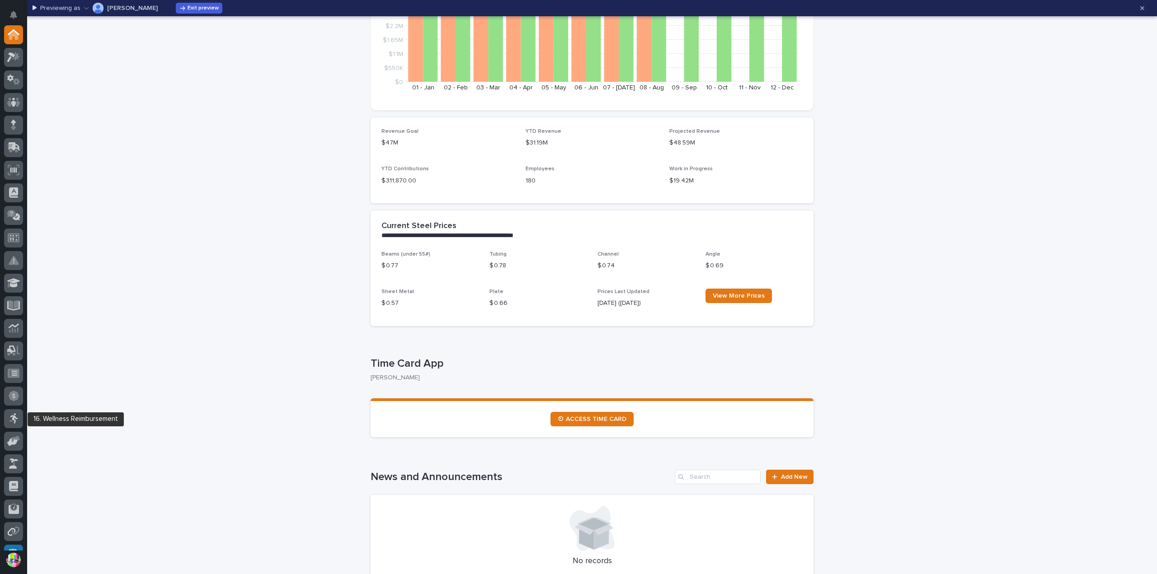
scroll to position [90, 0]
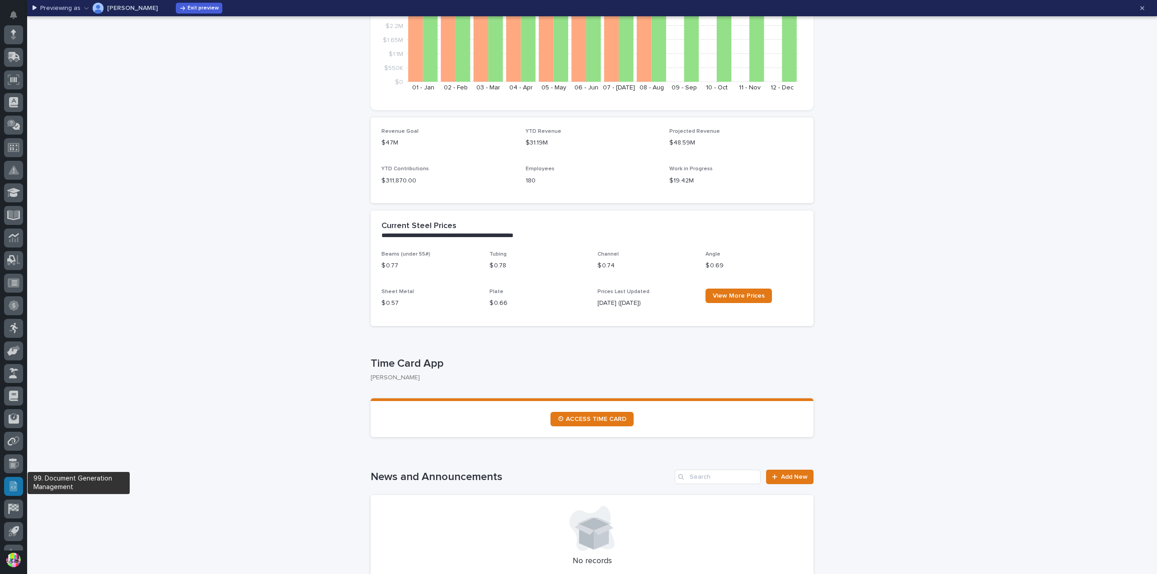
click at [16, 486] on icon at bounding box center [13, 486] width 8 height 10
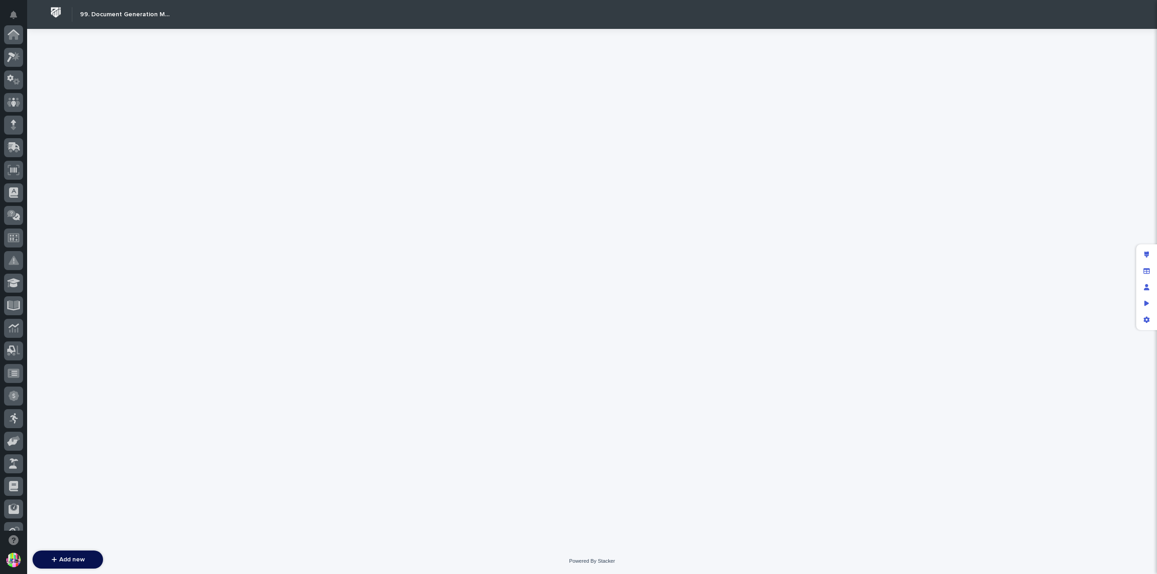
scroll to position [194, 0]
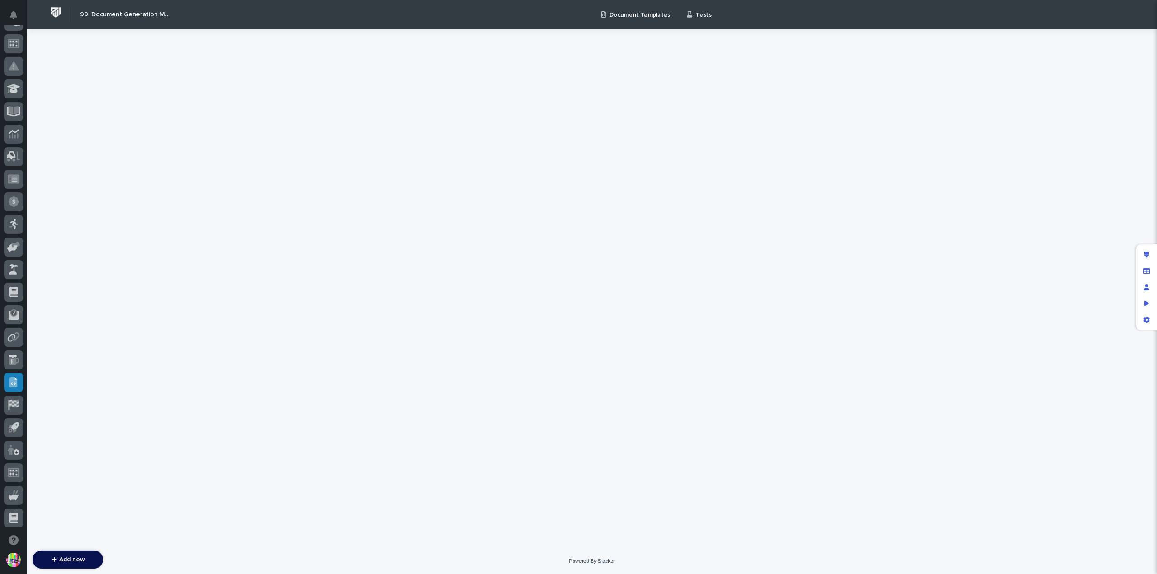
click at [648, 10] on p "Document Templates" at bounding box center [639, 9] width 61 height 19
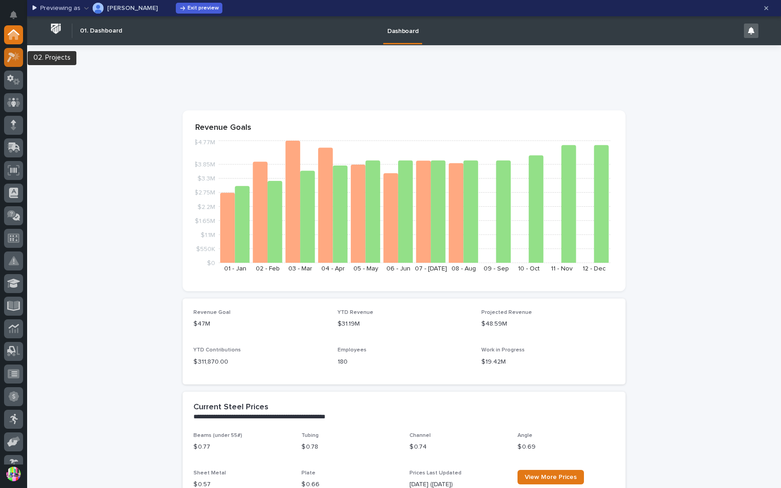
click at [12, 57] on icon at bounding box center [13, 57] width 13 height 10
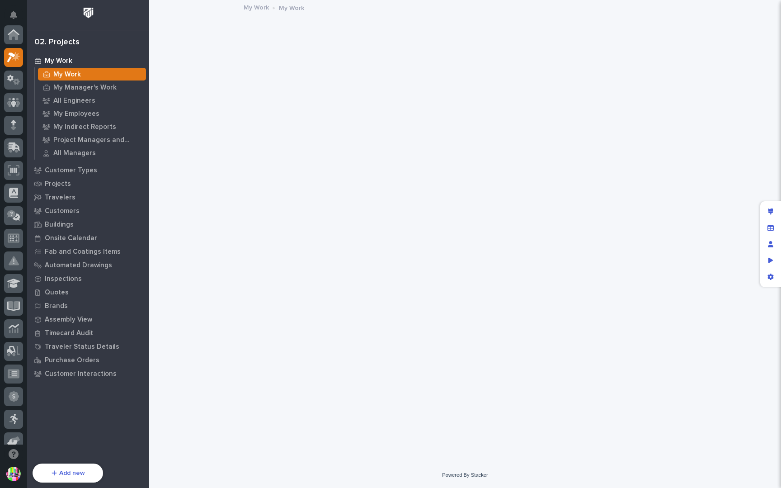
scroll to position [23, 0]
click at [63, 182] on p "Projects" at bounding box center [58, 184] width 26 height 8
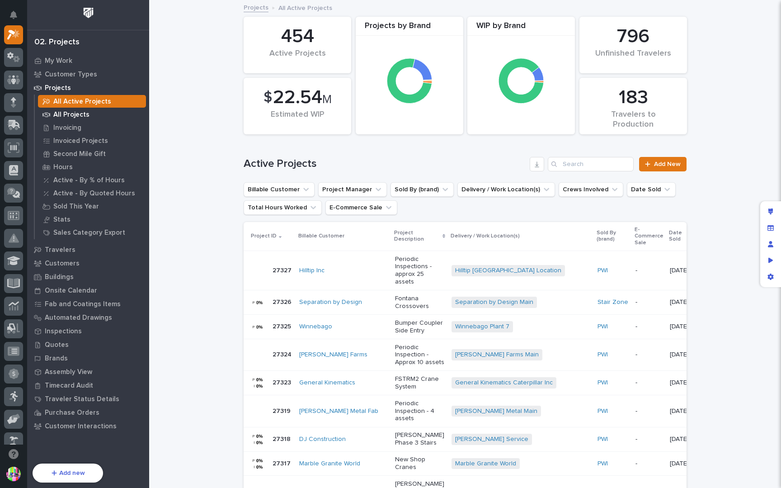
click at [69, 116] on p "All Projects" at bounding box center [71, 115] width 36 height 8
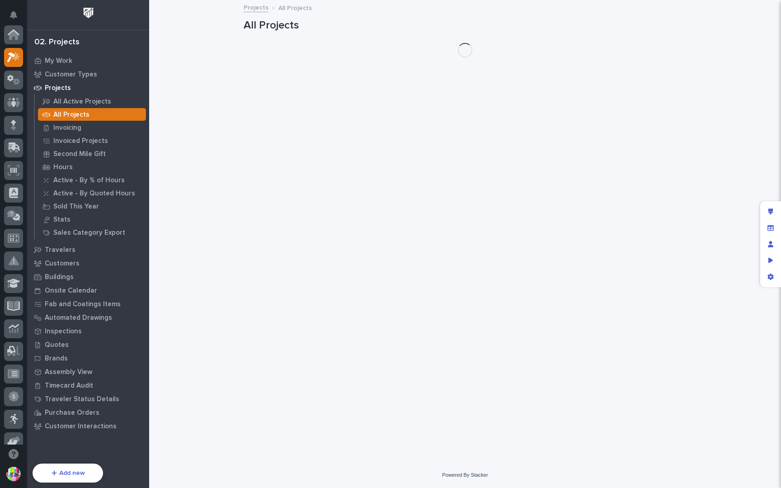
scroll to position [23, 0]
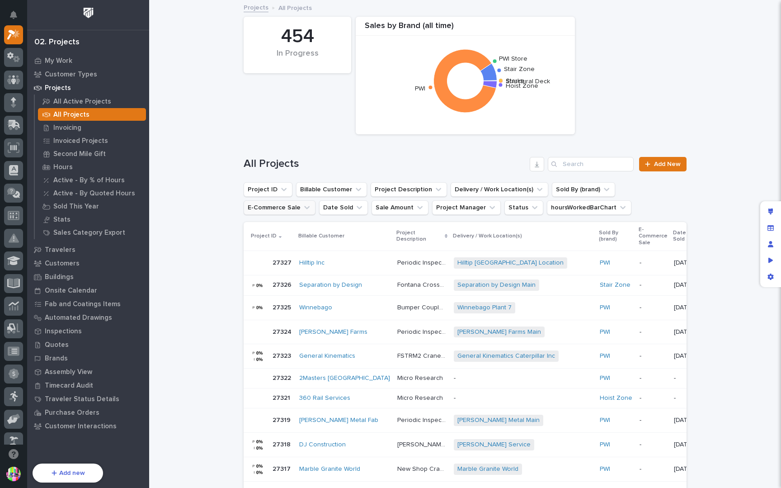
click at [315, 200] on button "E-Commerce Sale" at bounding box center [280, 207] width 72 height 14
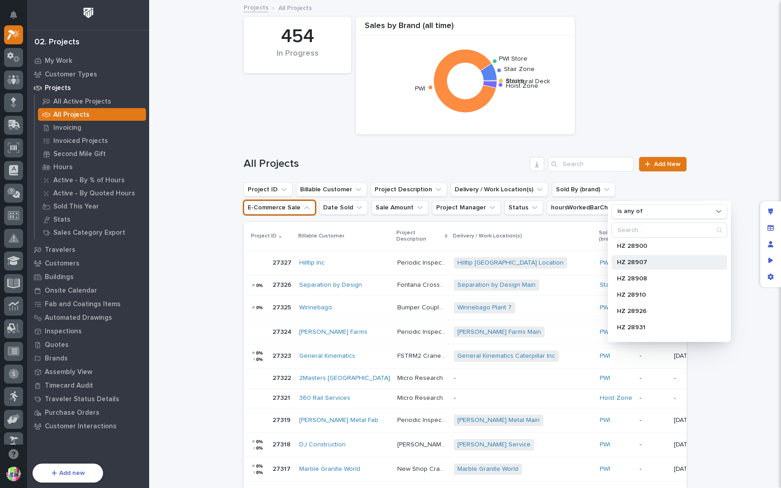
scroll to position [0, 0]
click at [667, 232] on input "Search" at bounding box center [669, 230] width 115 height 14
type input "pwi"
click at [596, 161] on input "Search" at bounding box center [591, 164] width 86 height 14
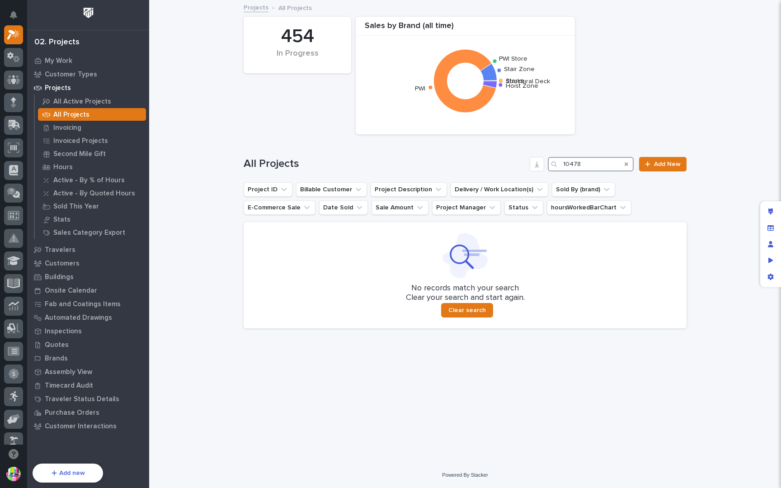
type input "10478"
click at [600, 163] on input "10478" at bounding box center [591, 164] width 86 height 14
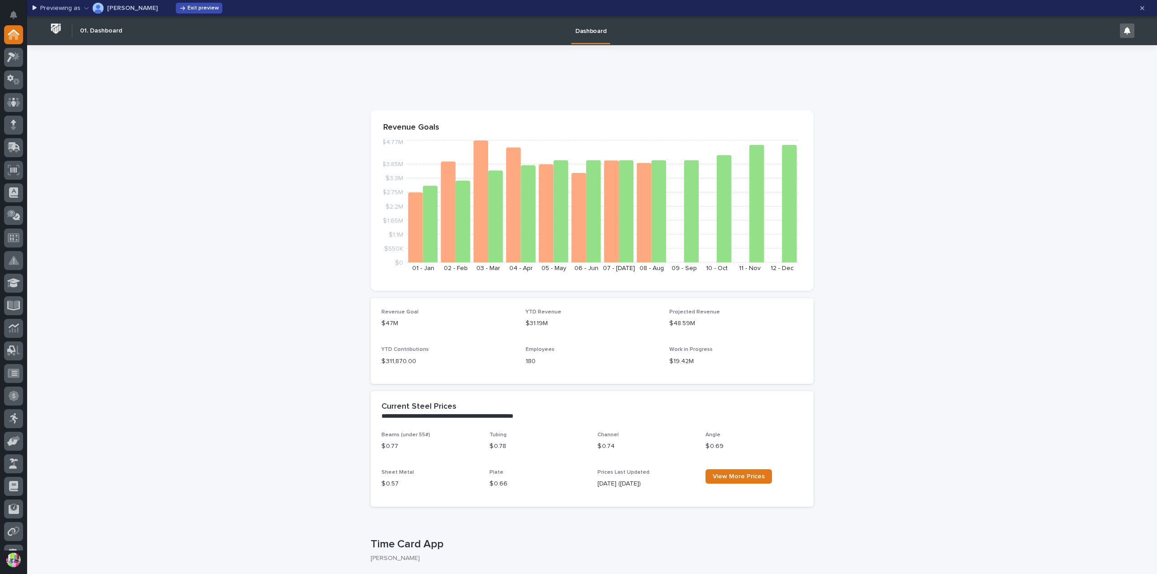
click at [176, 3] on button "Exit preview" at bounding box center [199, 8] width 47 height 11
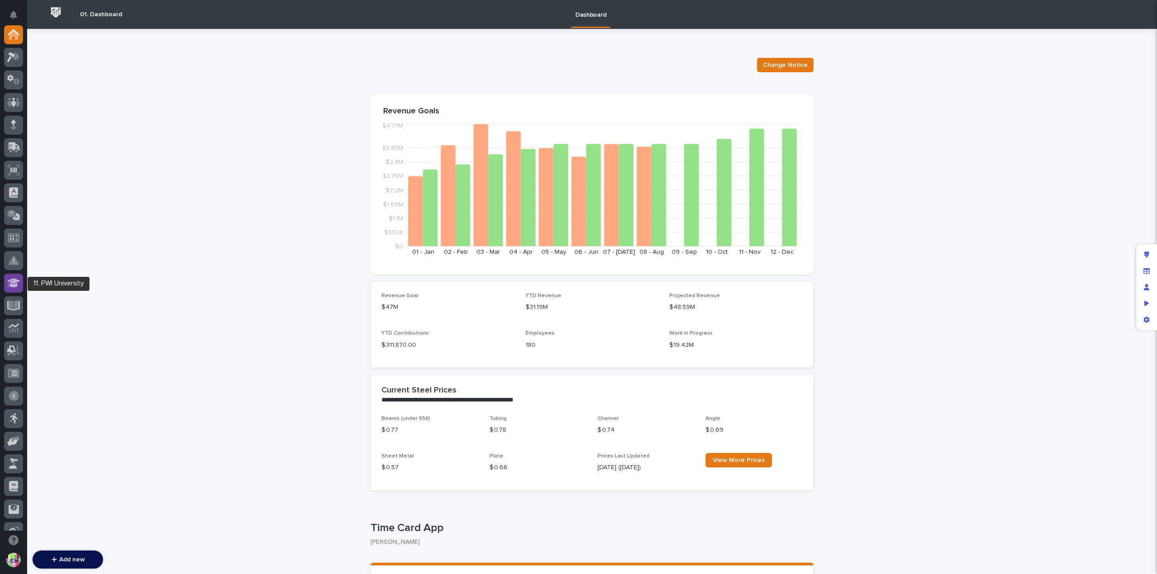
click at [9, 288] on icon at bounding box center [13, 283] width 13 height 10
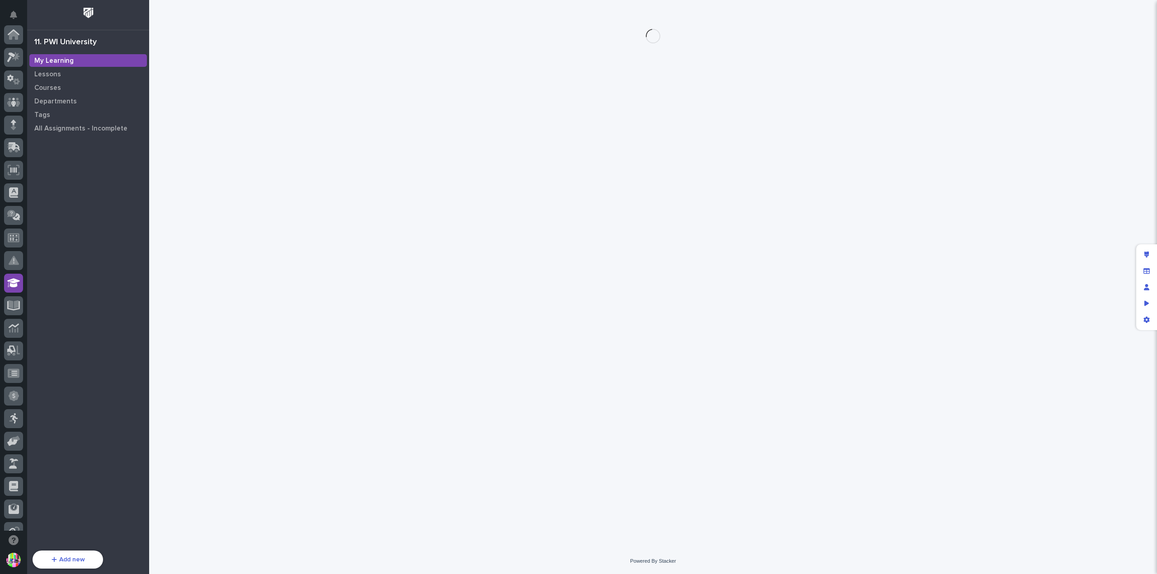
scroll to position [194, 0]
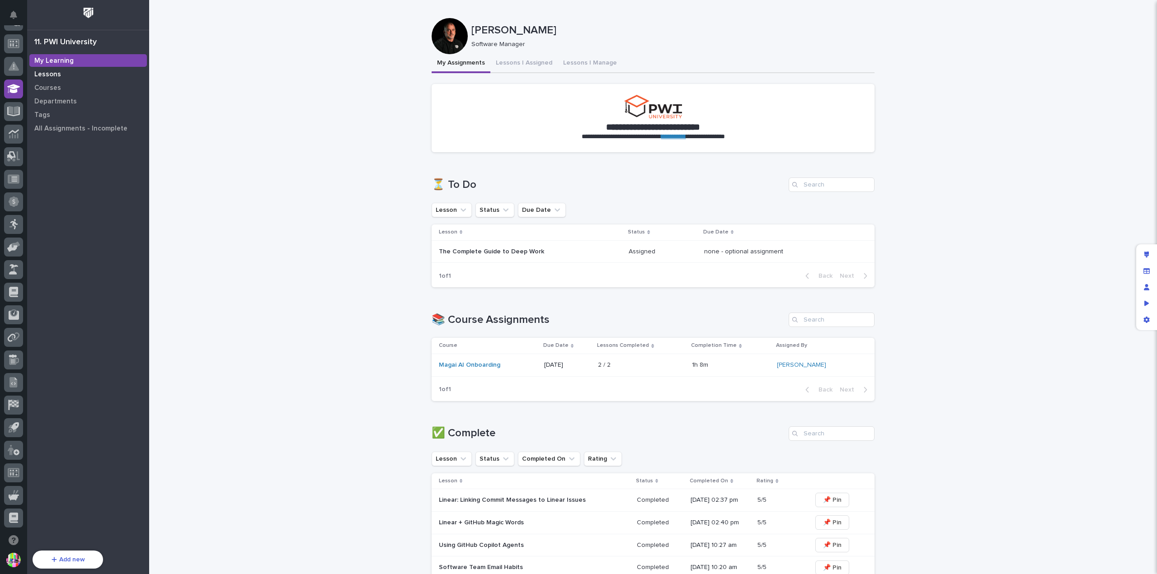
click at [60, 69] on div "Lessons" at bounding box center [87, 74] width 117 height 13
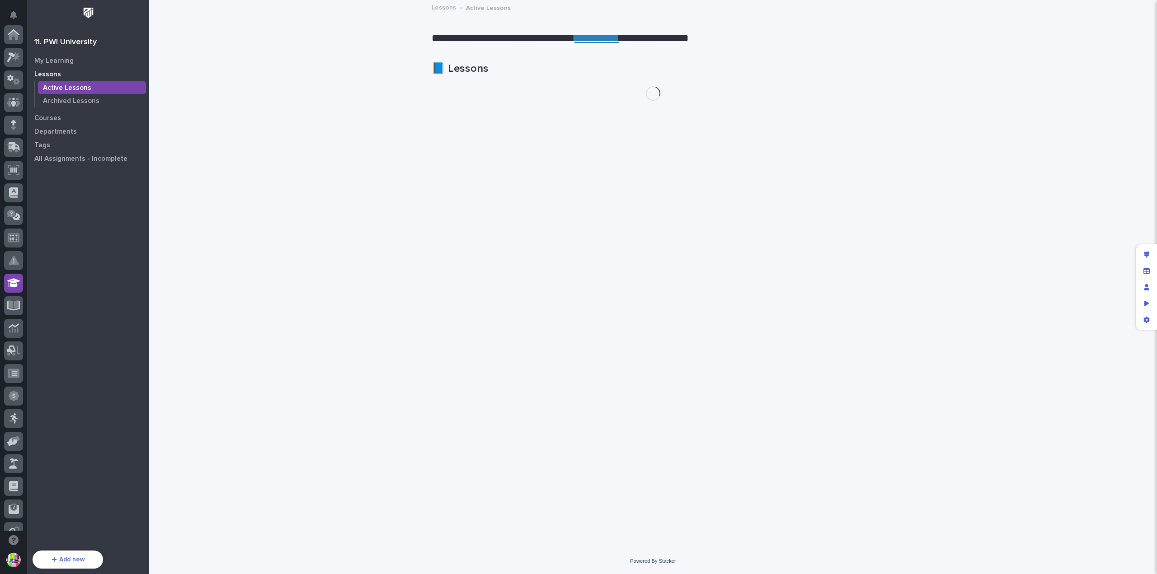
scroll to position [194, 0]
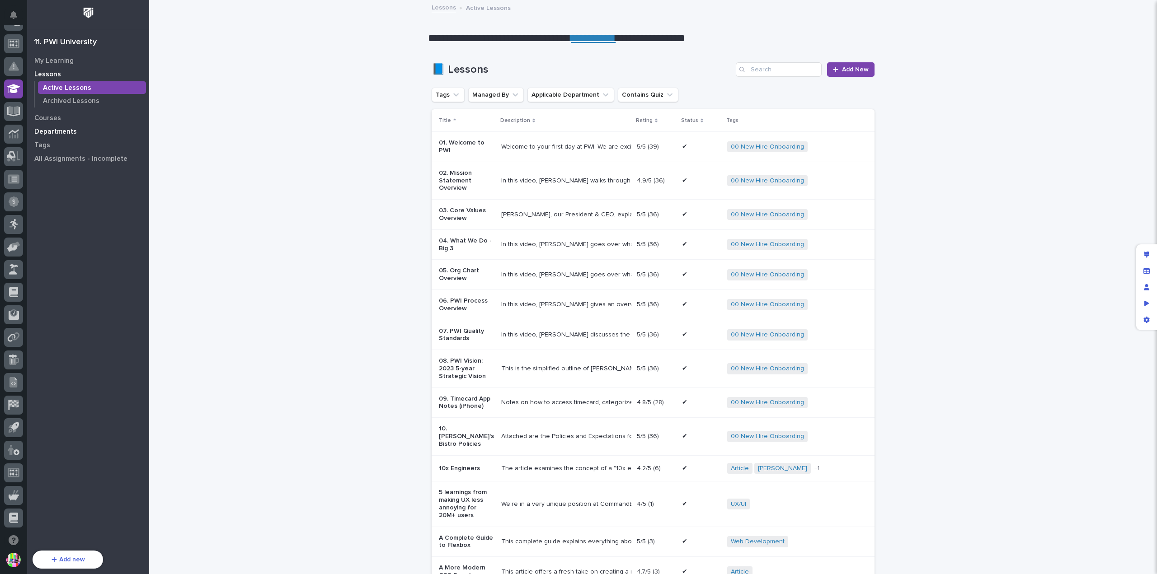
click at [62, 127] on div "Departments" at bounding box center [87, 131] width 117 height 13
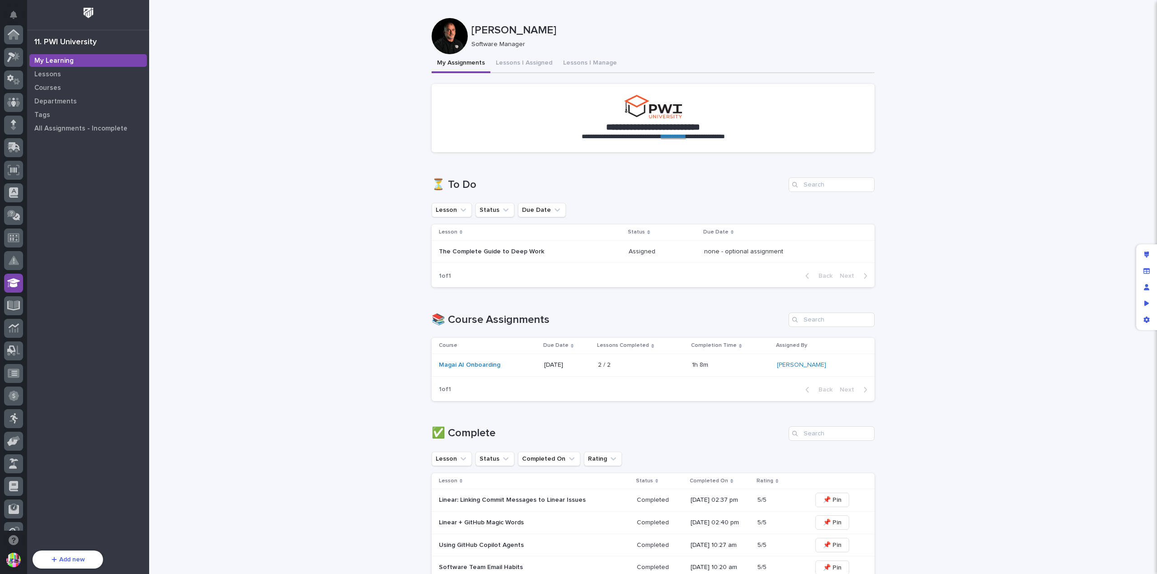
scroll to position [194, 0]
click at [80, 130] on p "All Assignments - Incomplete" at bounding box center [80, 129] width 93 height 8
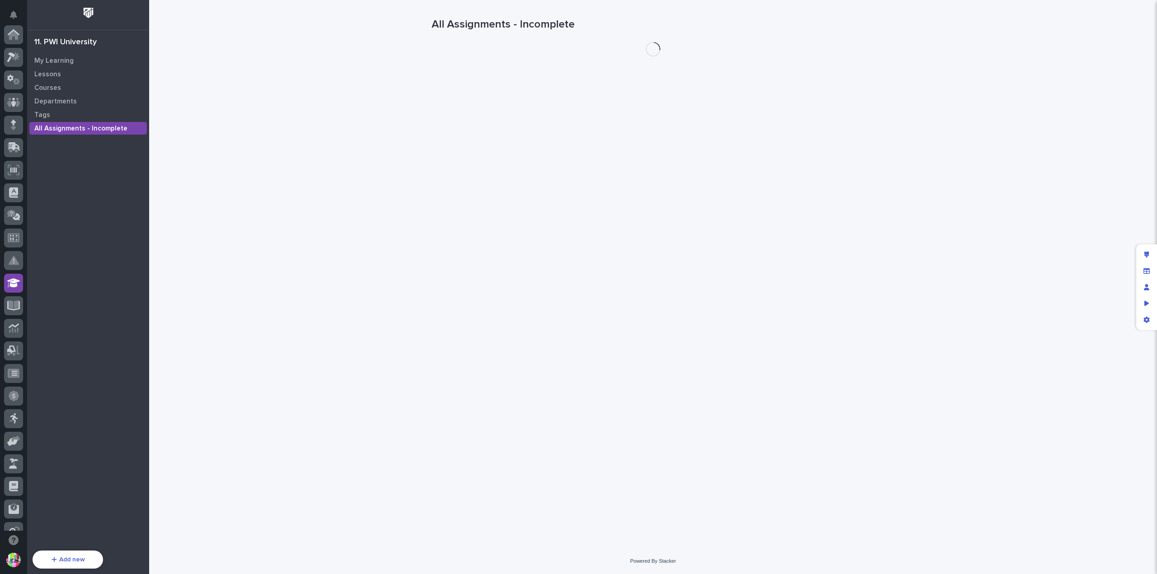
scroll to position [194, 0]
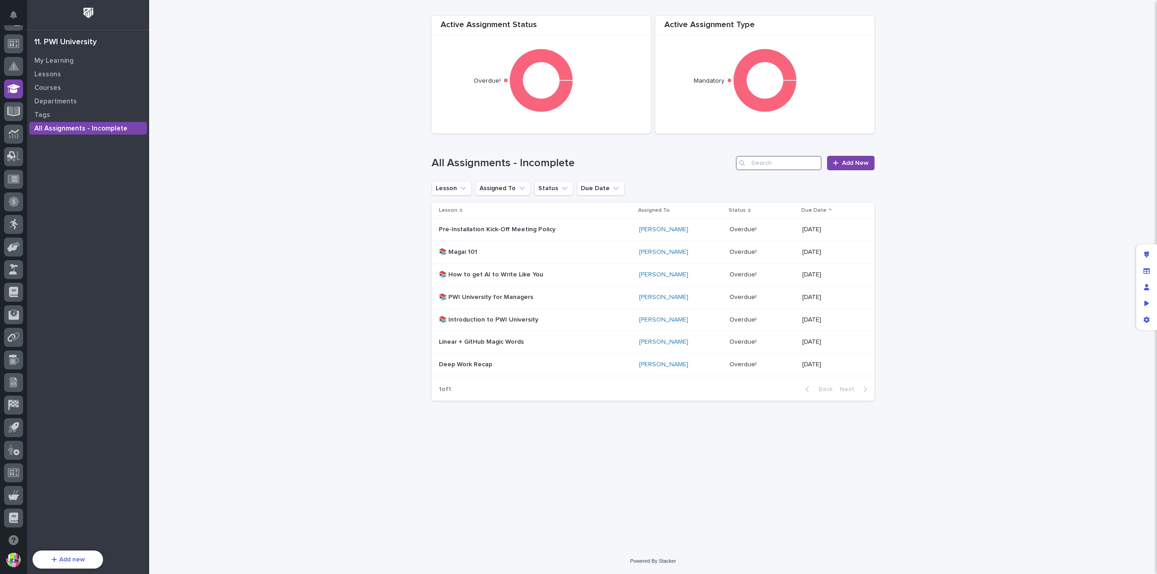
click at [777, 164] on input "Search" at bounding box center [779, 163] width 86 height 14
click at [582, 363] on p "Deep Work Recap" at bounding box center [518, 365] width 158 height 8
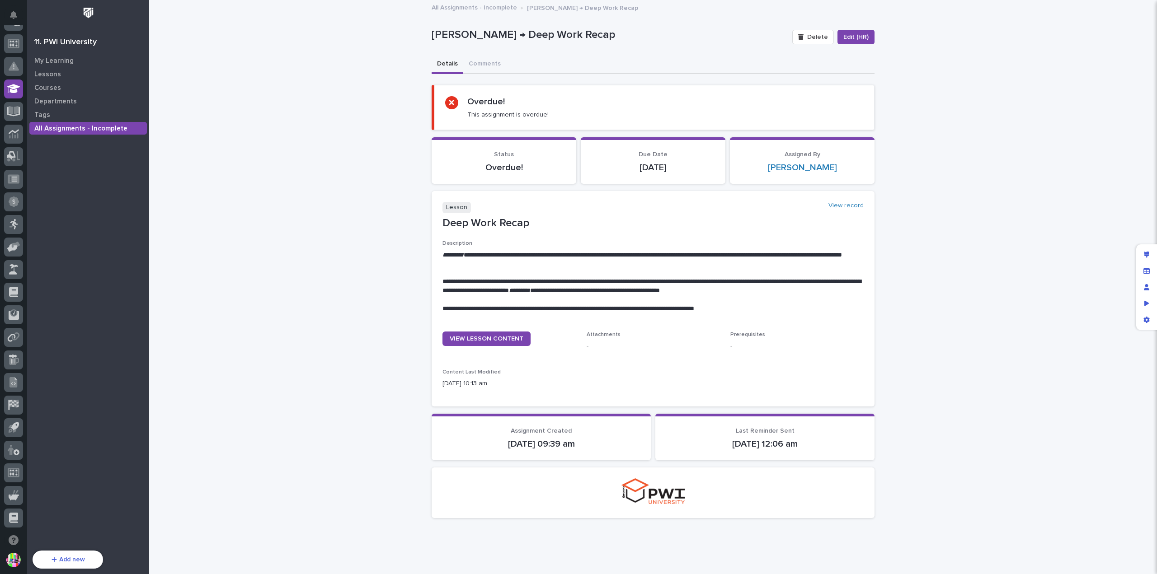
click at [110, 131] on p "All Assignments - Incomplete" at bounding box center [80, 129] width 93 height 8
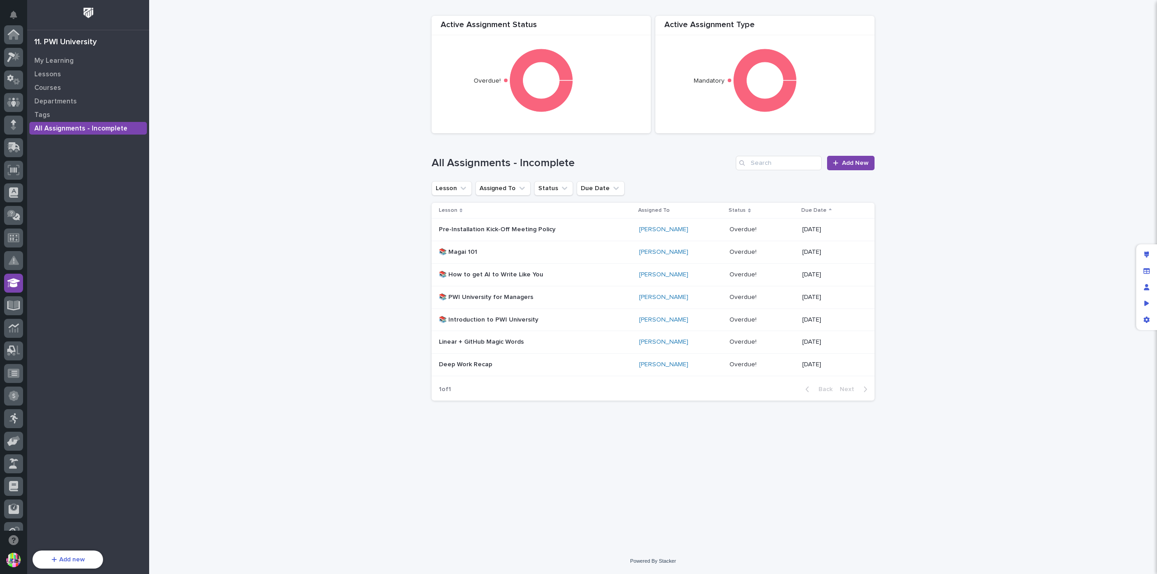
scroll to position [194, 0]
click at [529, 360] on div "Deep Work Recap" at bounding box center [518, 363] width 158 height 9
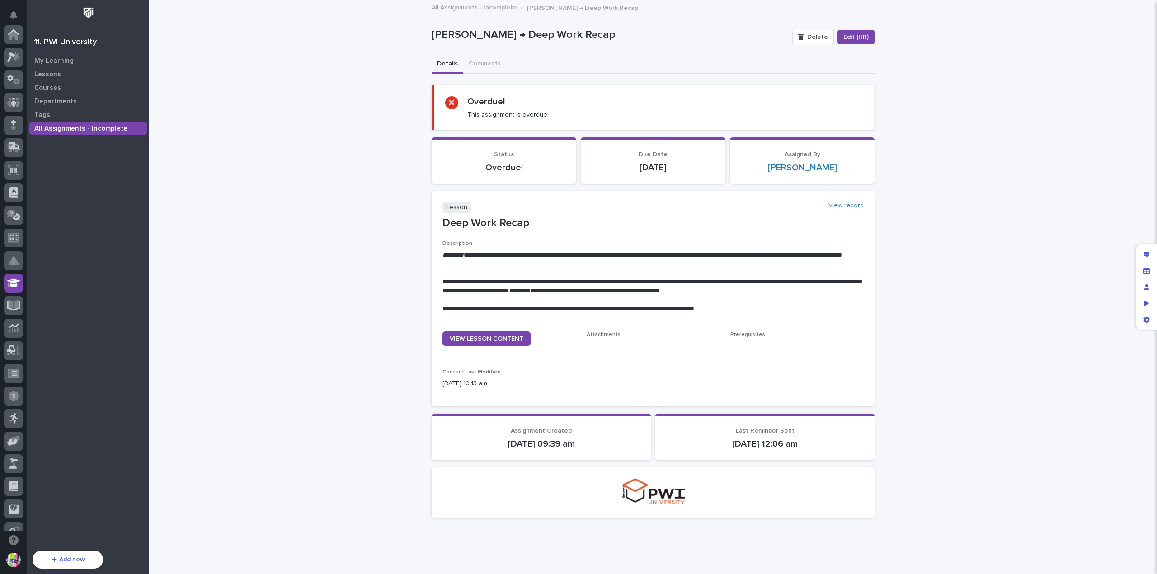
scroll to position [194, 0]
click at [95, 127] on p "All Assignments - Incomplete" at bounding box center [80, 129] width 93 height 8
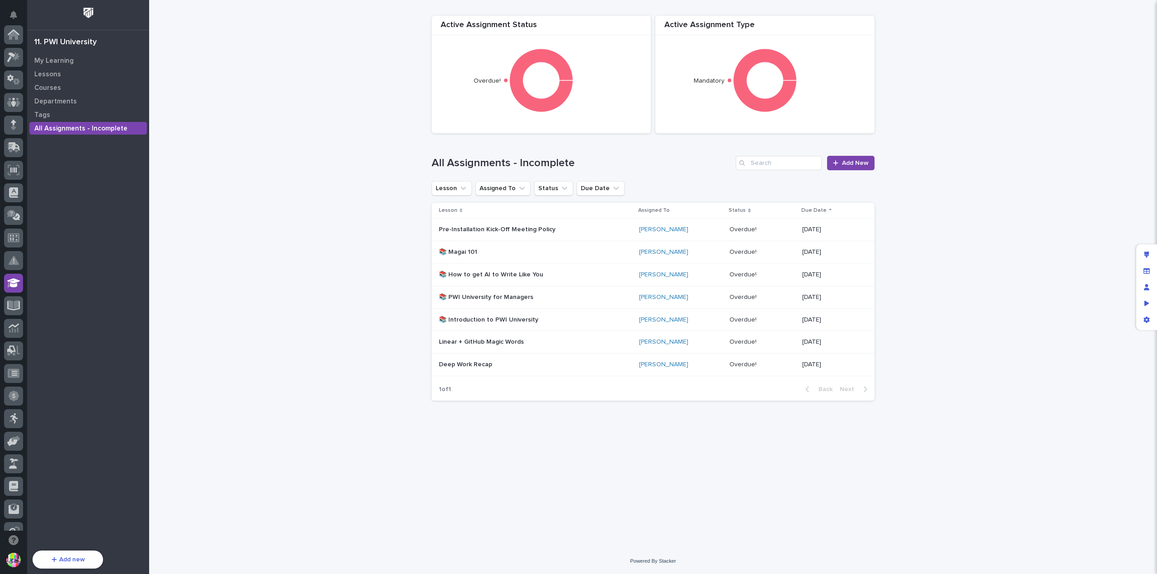
scroll to position [194, 0]
click at [681, 344] on div "Thaneshwor Pandey" at bounding box center [680, 342] width 83 height 8
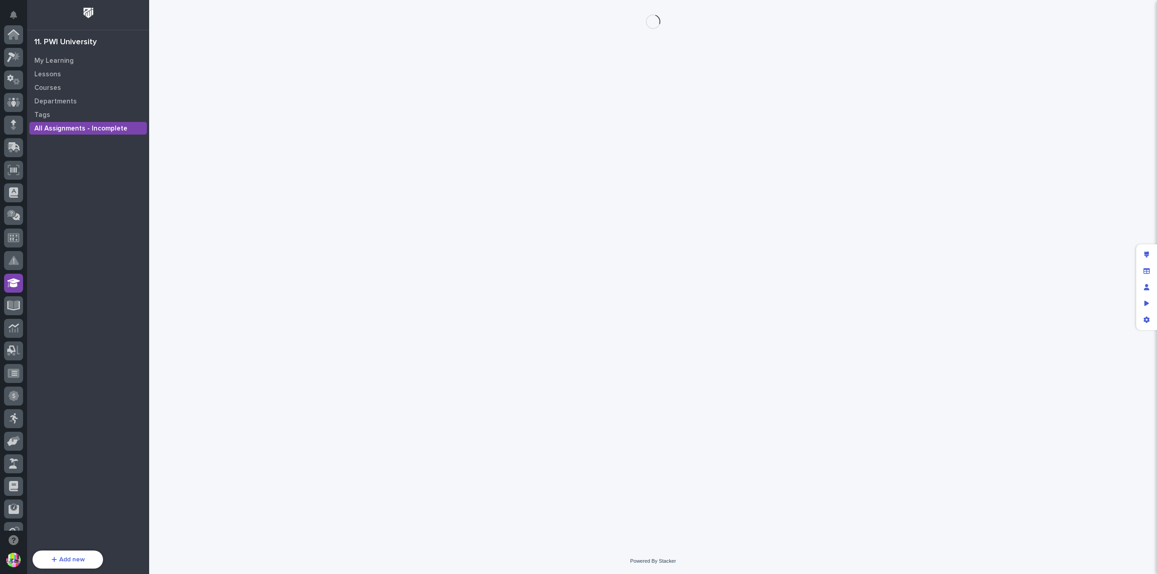
scroll to position [194, 0]
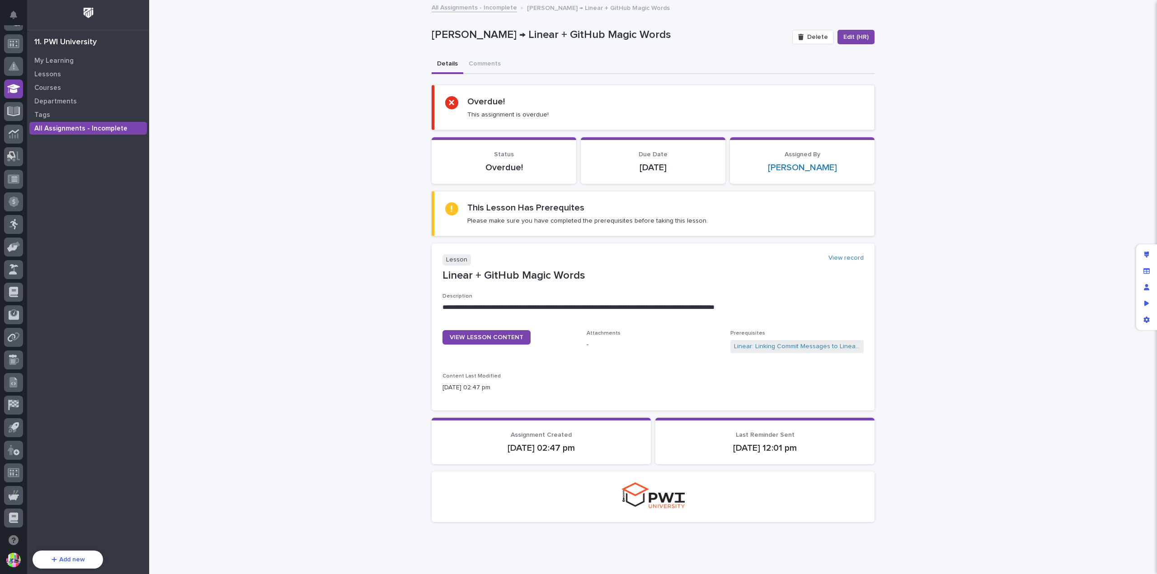
click at [89, 130] on p "All Assignments - Incomplete" at bounding box center [80, 129] width 93 height 8
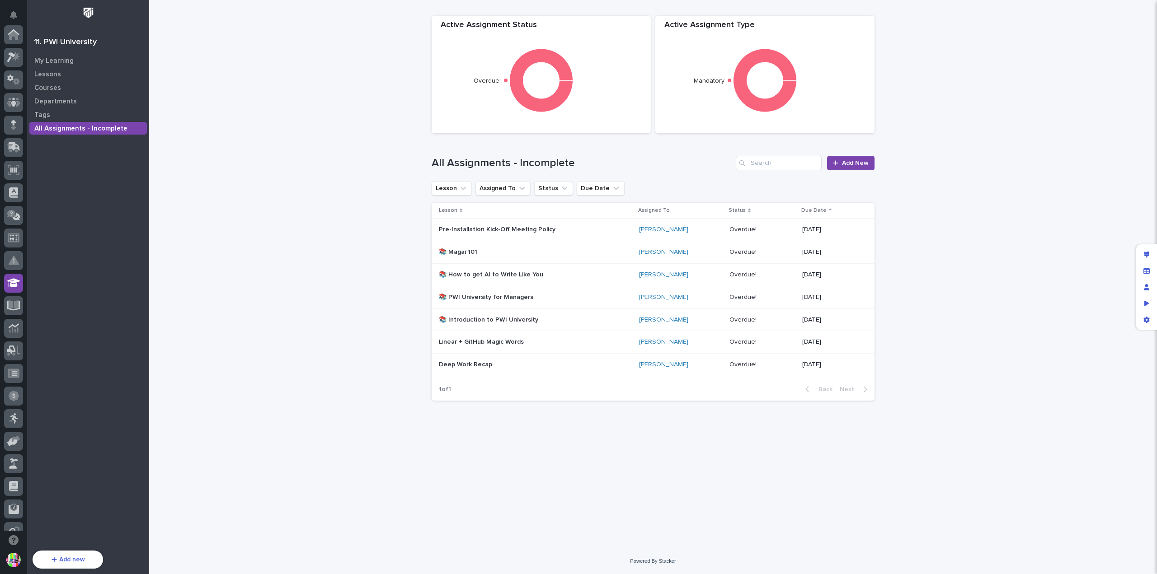
scroll to position [194, 0]
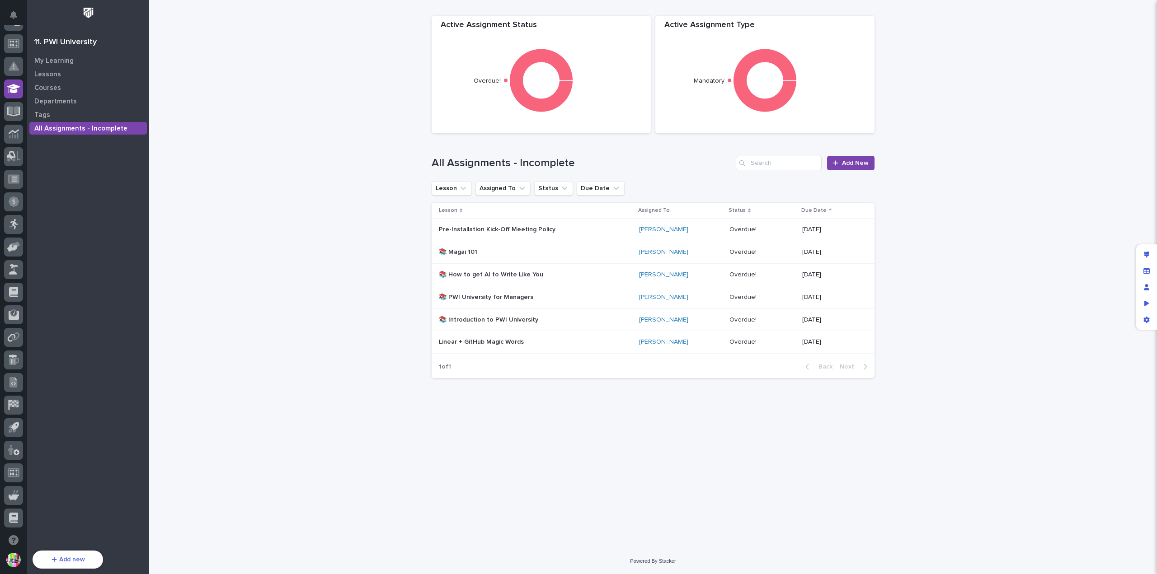
click at [577, 338] on p "Linear + GitHub Magic Words" at bounding box center [518, 342] width 158 height 8
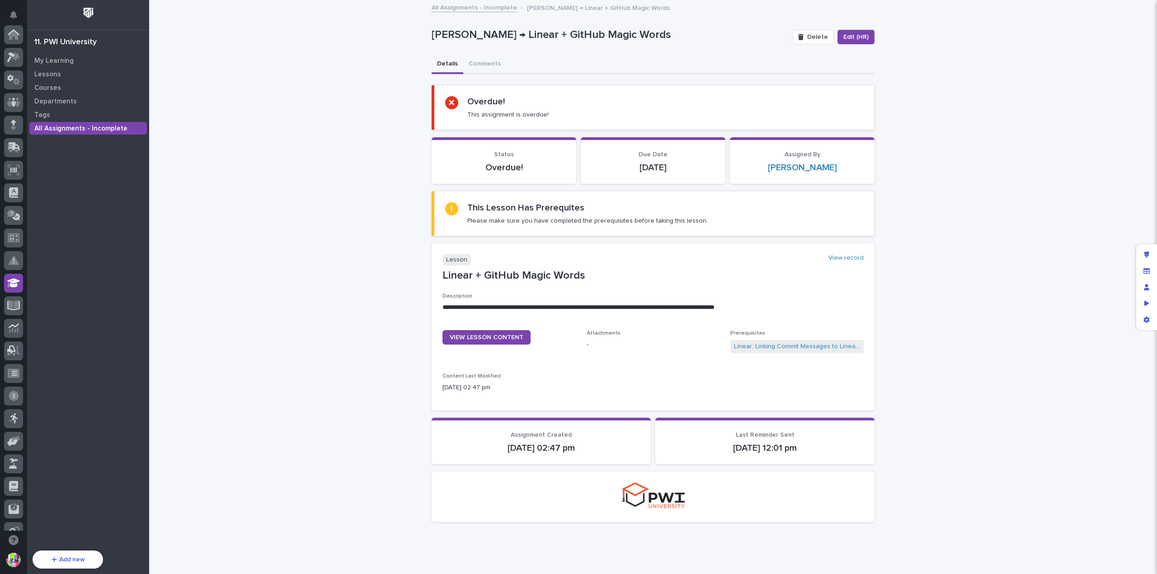
scroll to position [194, 0]
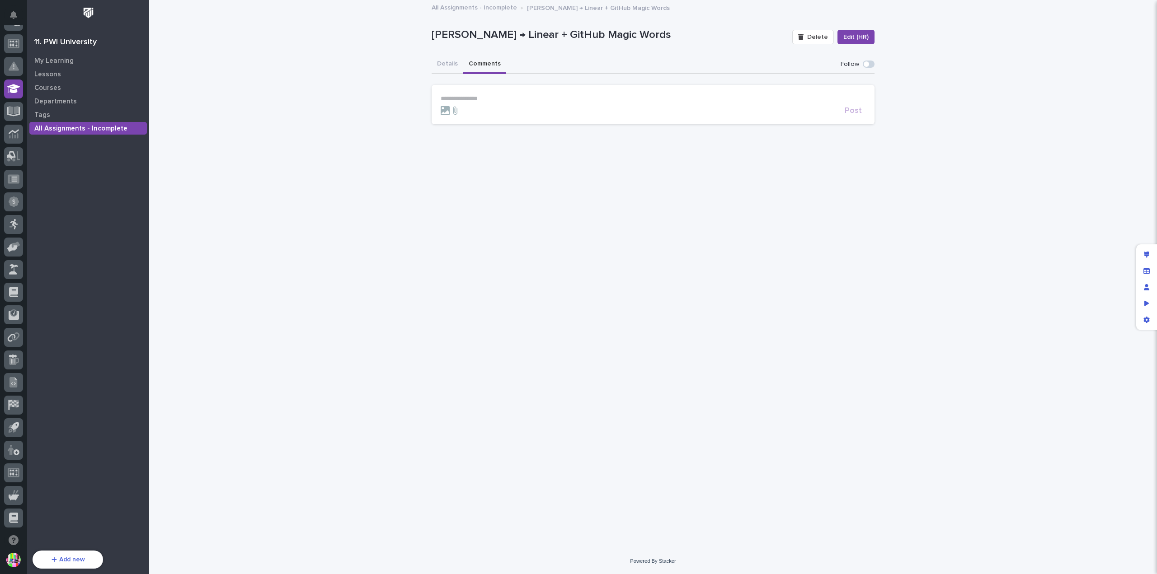
click at [486, 69] on button "Comments" at bounding box center [484, 64] width 43 height 19
click at [527, 98] on p "**********" at bounding box center [653, 99] width 425 height 8
click at [454, 64] on button "Details" at bounding box center [448, 64] width 32 height 19
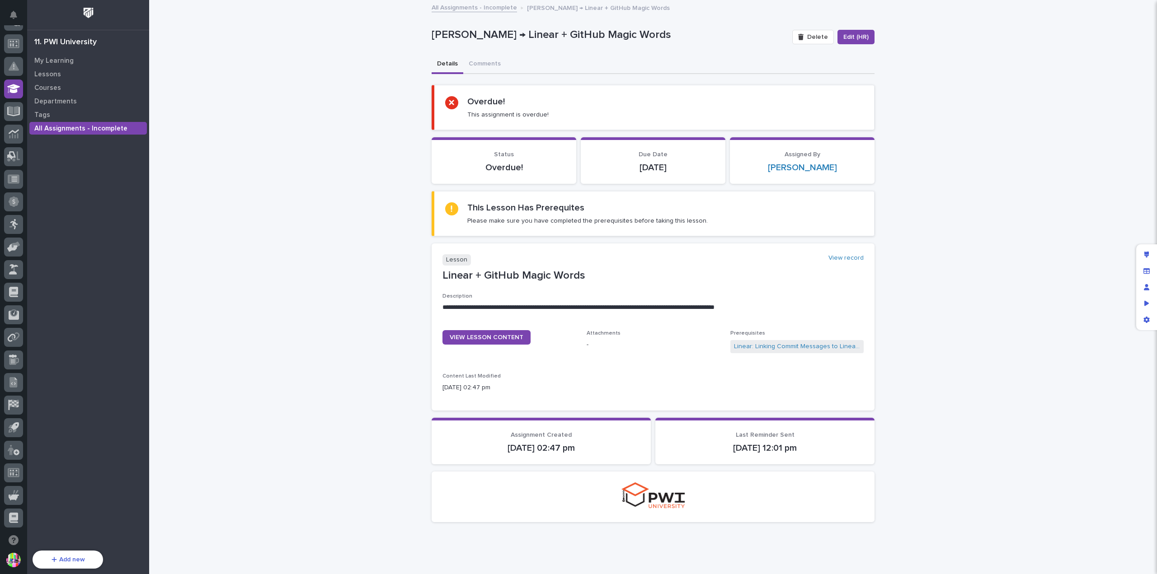
click at [46, 127] on p "All Assignments - Incomplete" at bounding box center [80, 129] width 93 height 8
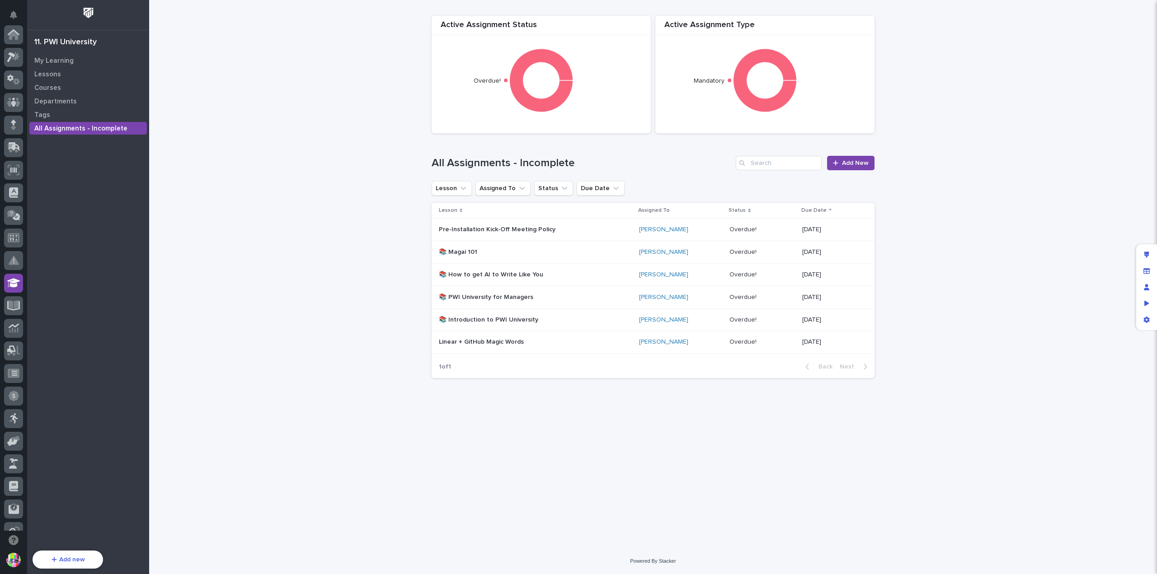
scroll to position [194, 0]
click at [62, 63] on p "My Learning" at bounding box center [53, 61] width 39 height 8
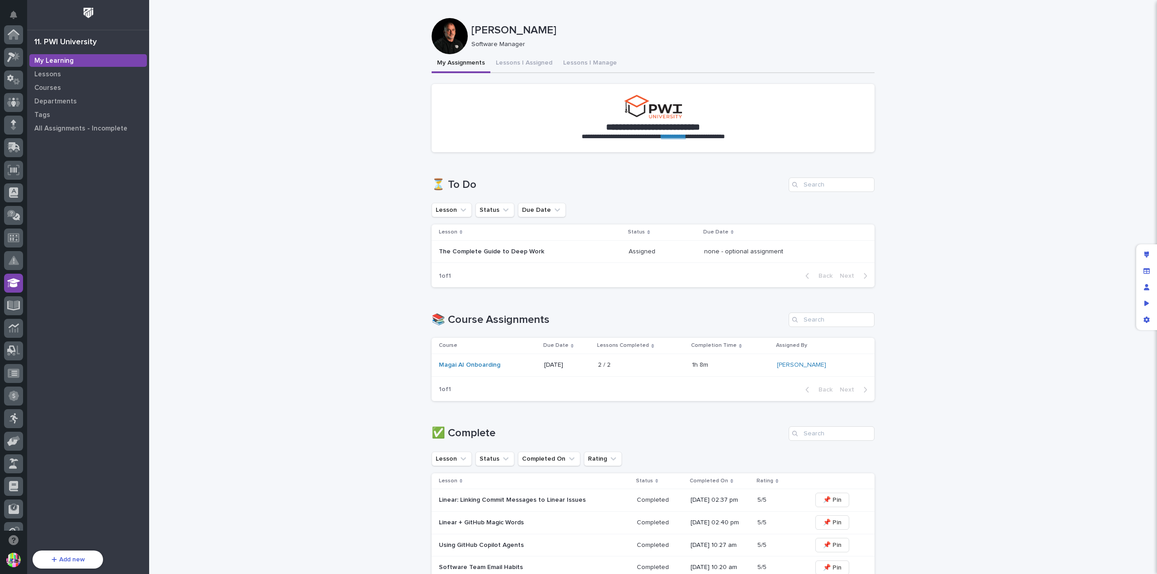
scroll to position [194, 0]
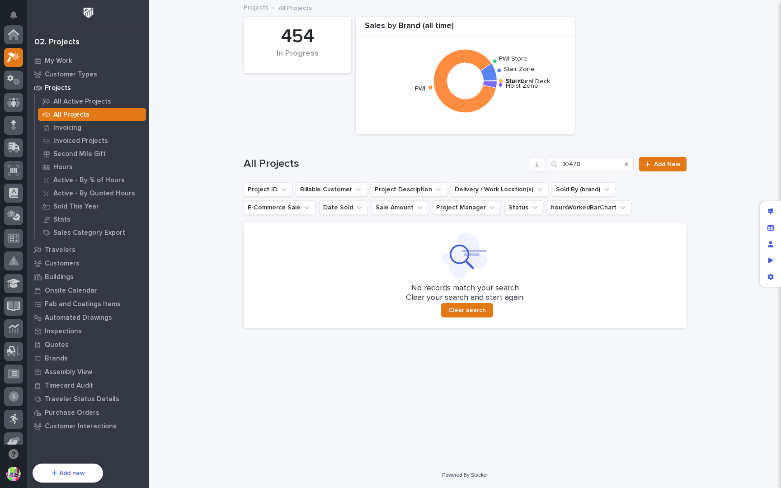
scroll to position [23, 0]
